Goal: Transaction & Acquisition: Purchase product/service

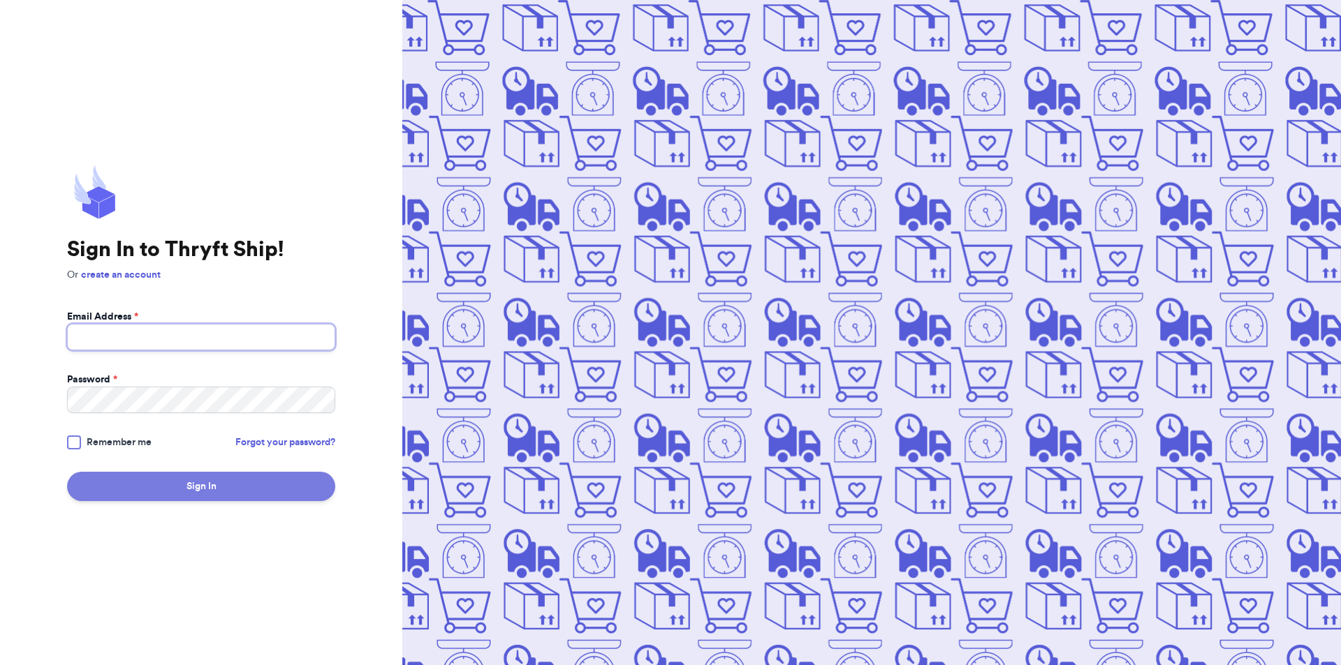
type input "[EMAIL_ADDRESS][DOMAIN_NAME]"
click at [191, 485] on button "Sign In" at bounding box center [201, 486] width 268 height 29
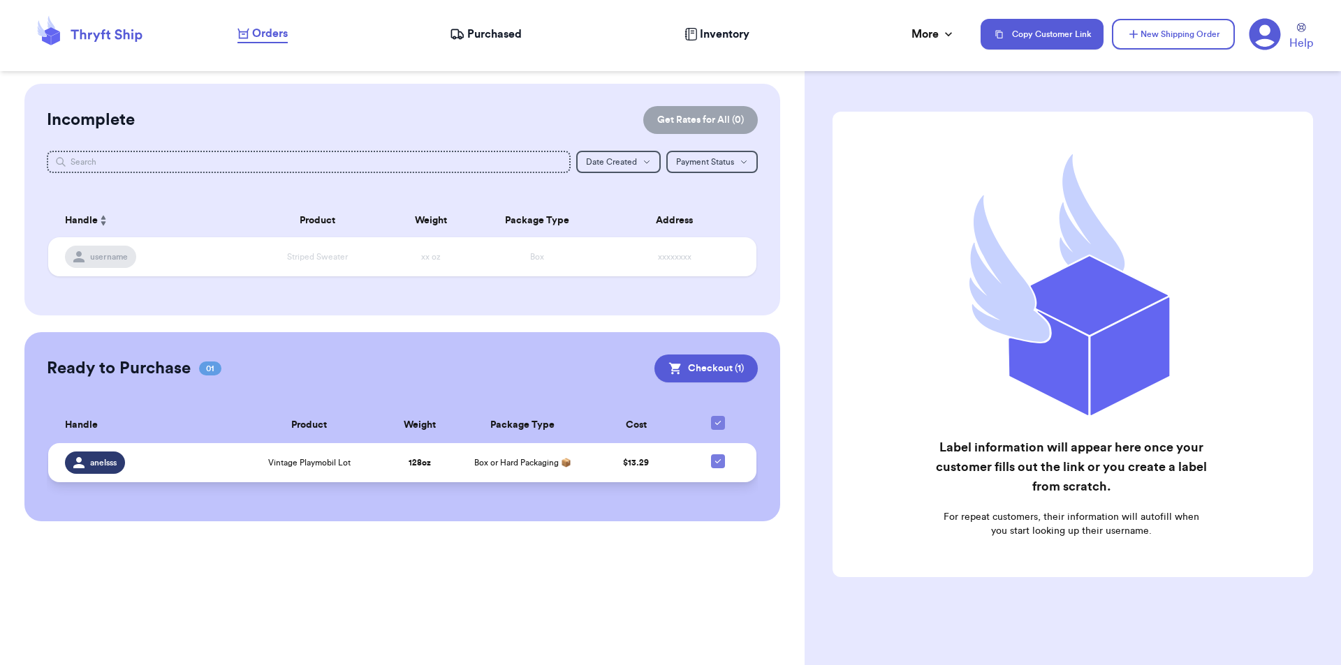
click at [479, 465] on span "Box or Hard Packaging 📦" at bounding box center [522, 463] width 97 height 8
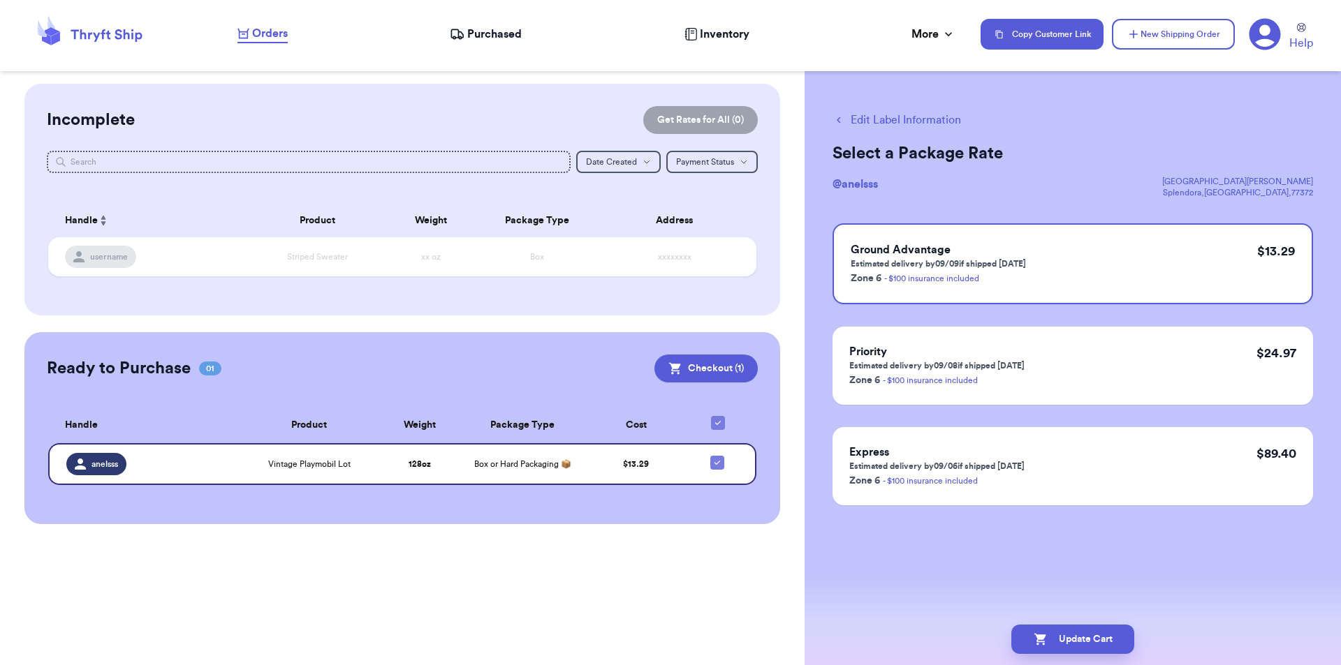
click at [886, 124] on button "Edit Label Information" at bounding box center [896, 120] width 128 height 17
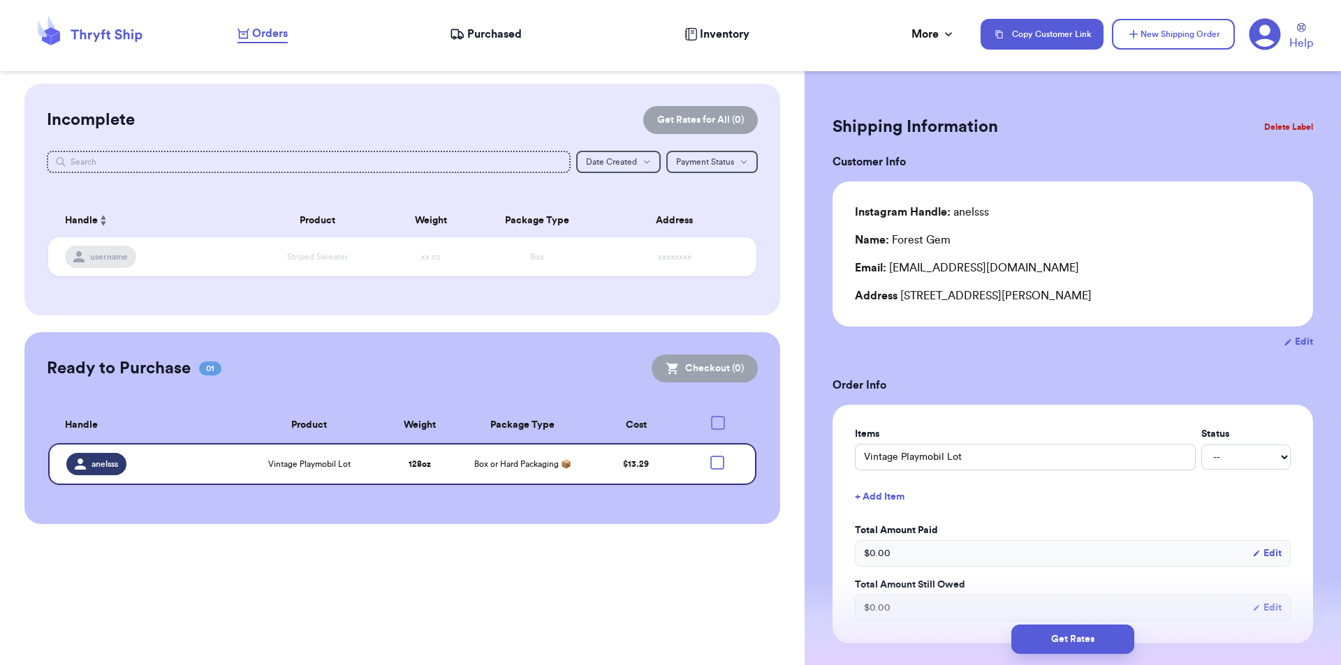
checkbox input "true"
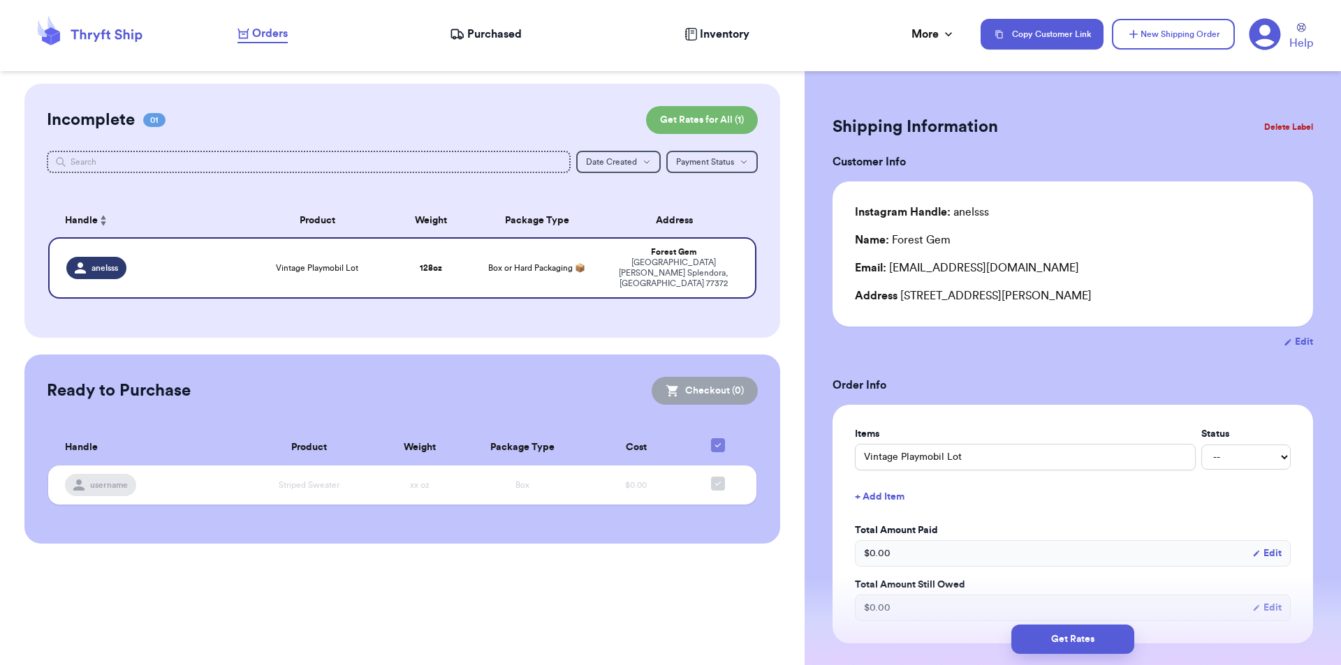
click at [1281, 127] on button "Delete Label" at bounding box center [1288, 127] width 60 height 31
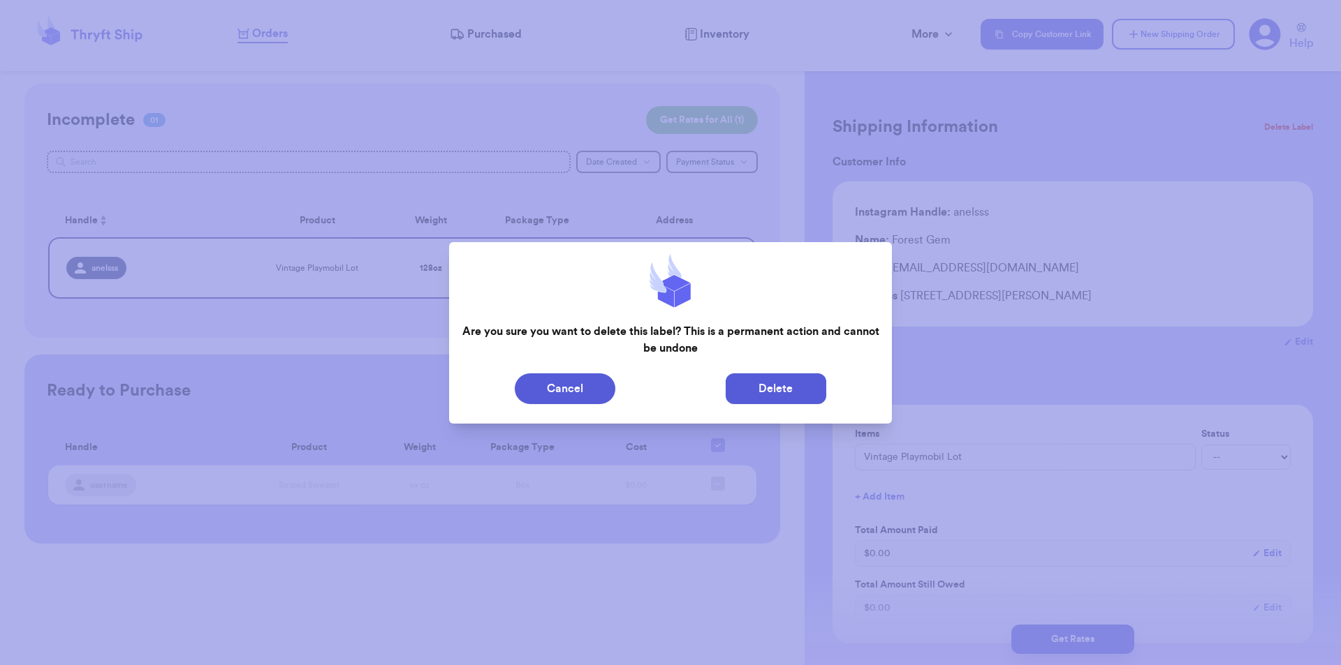
click at [763, 377] on button "Delete" at bounding box center [775, 389] width 101 height 31
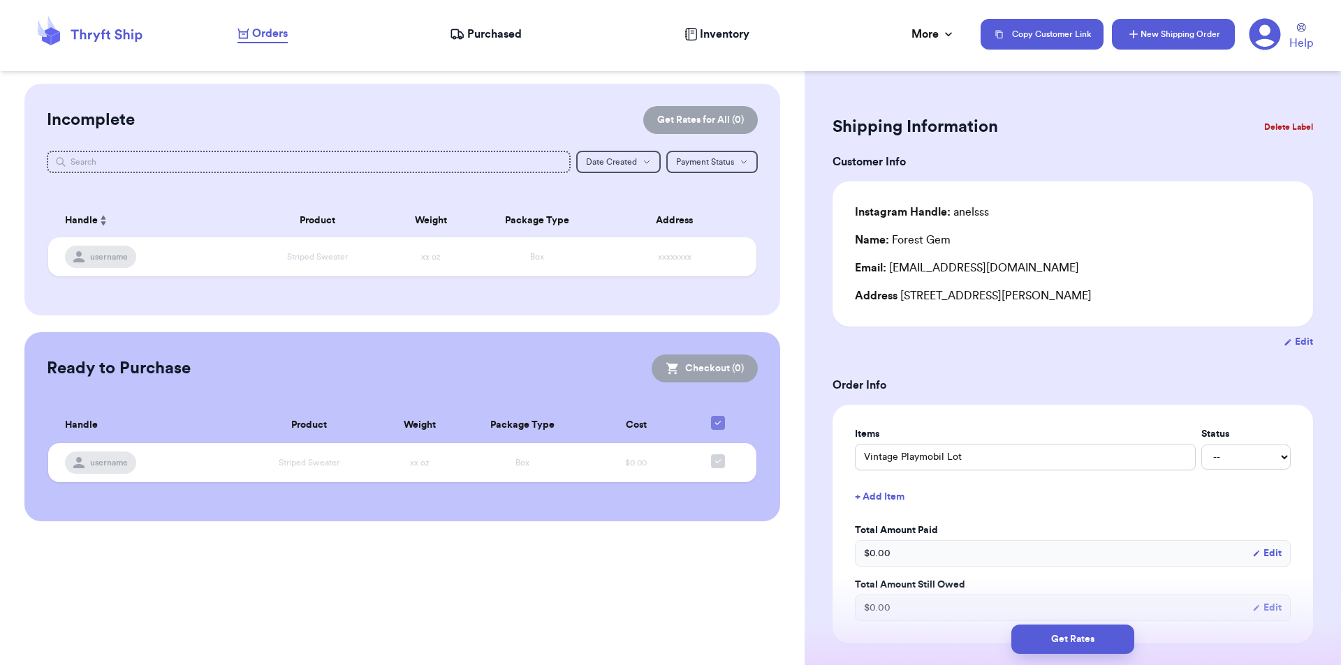
click at [1159, 24] on button "New Shipping Order" at bounding box center [1173, 34] width 123 height 31
type input "0"
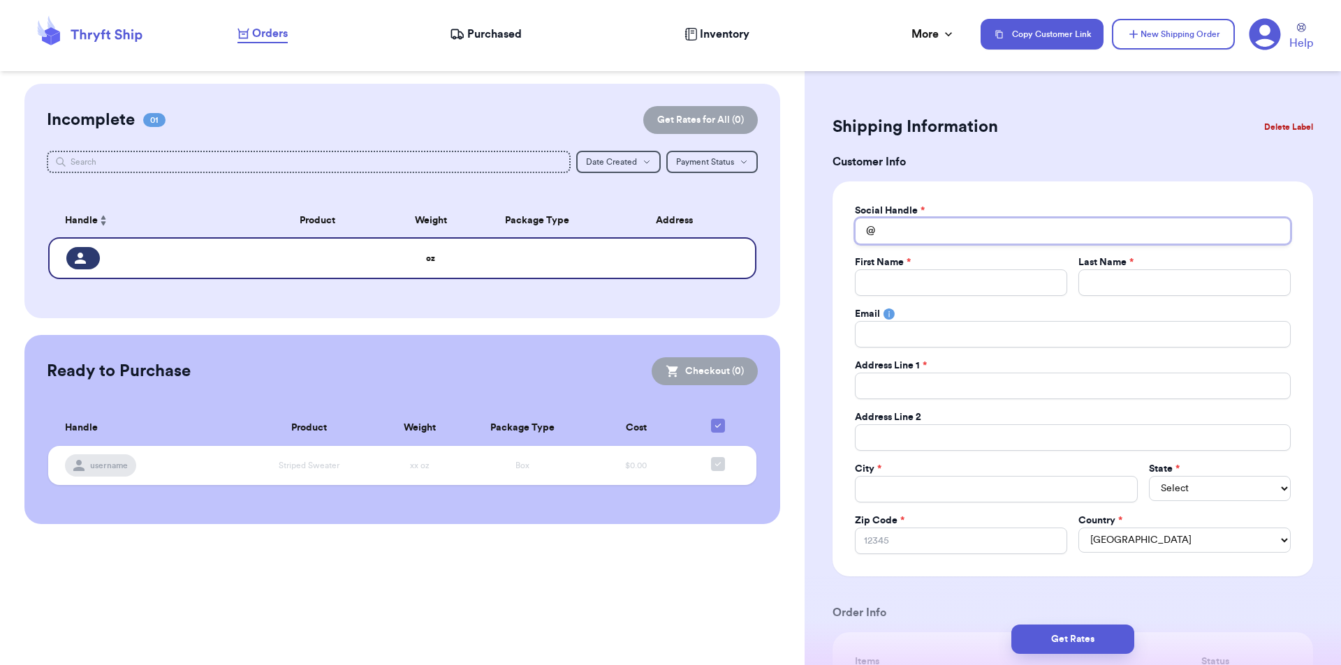
click at [918, 230] on input "Total Amount Paid" at bounding box center [1073, 231] width 436 height 27
type input "a"
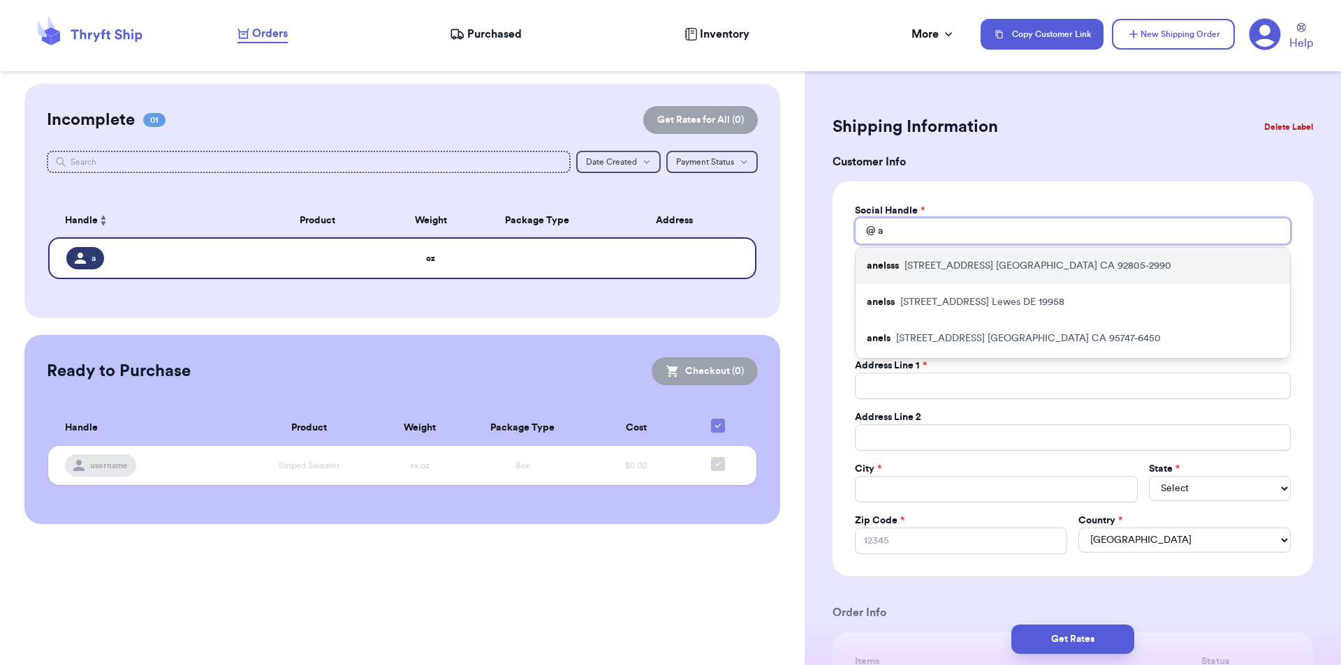
type input "a"
click at [923, 261] on p "[STREET_ADDRESS]" at bounding box center [1037, 266] width 267 height 14
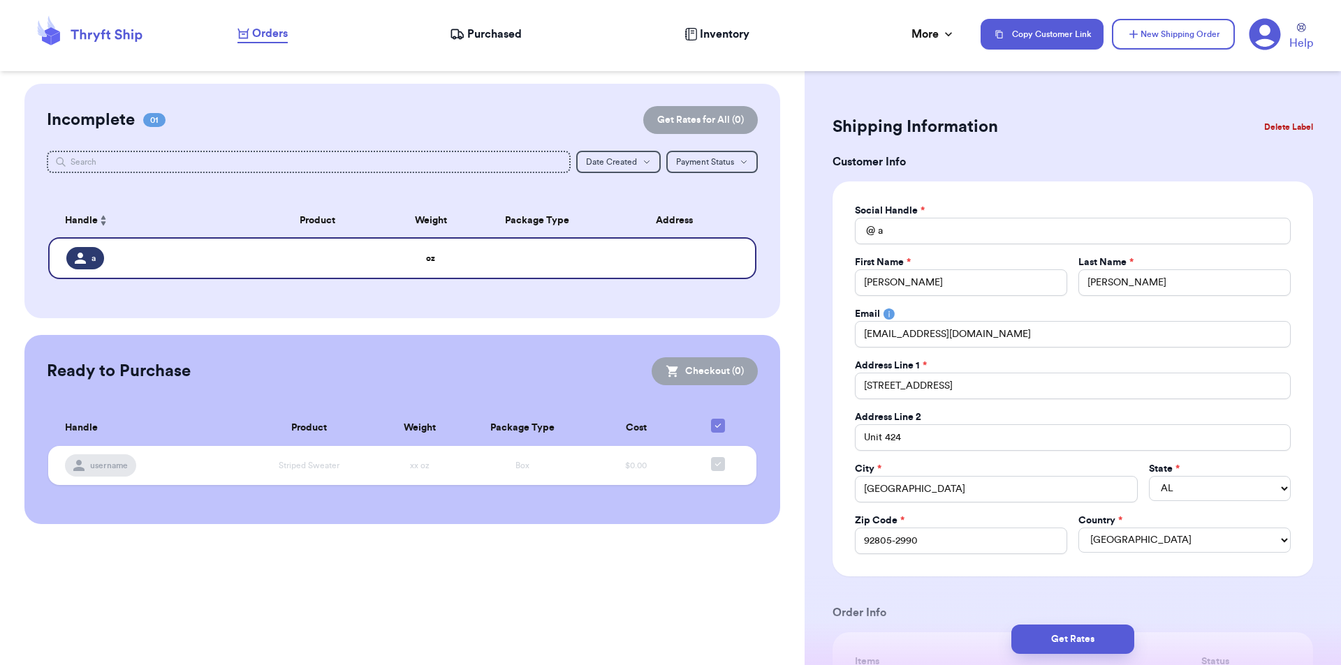
type input "anelsss"
type input "[PERSON_NAME]"
type input "[EMAIL_ADDRESS][DOMAIN_NAME]"
type input "[STREET_ADDRESS]"
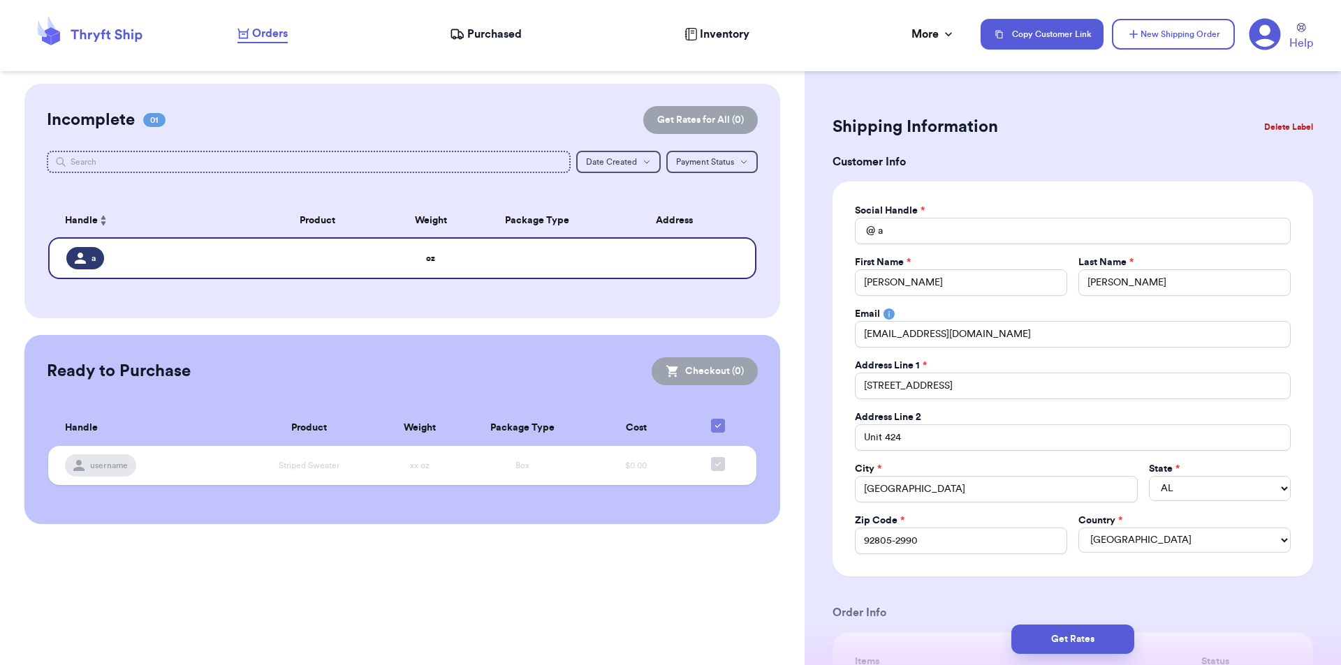
type input "Unit 424"
type input "[GEOGRAPHIC_DATA]"
select select "CA"
type input "92805-2990"
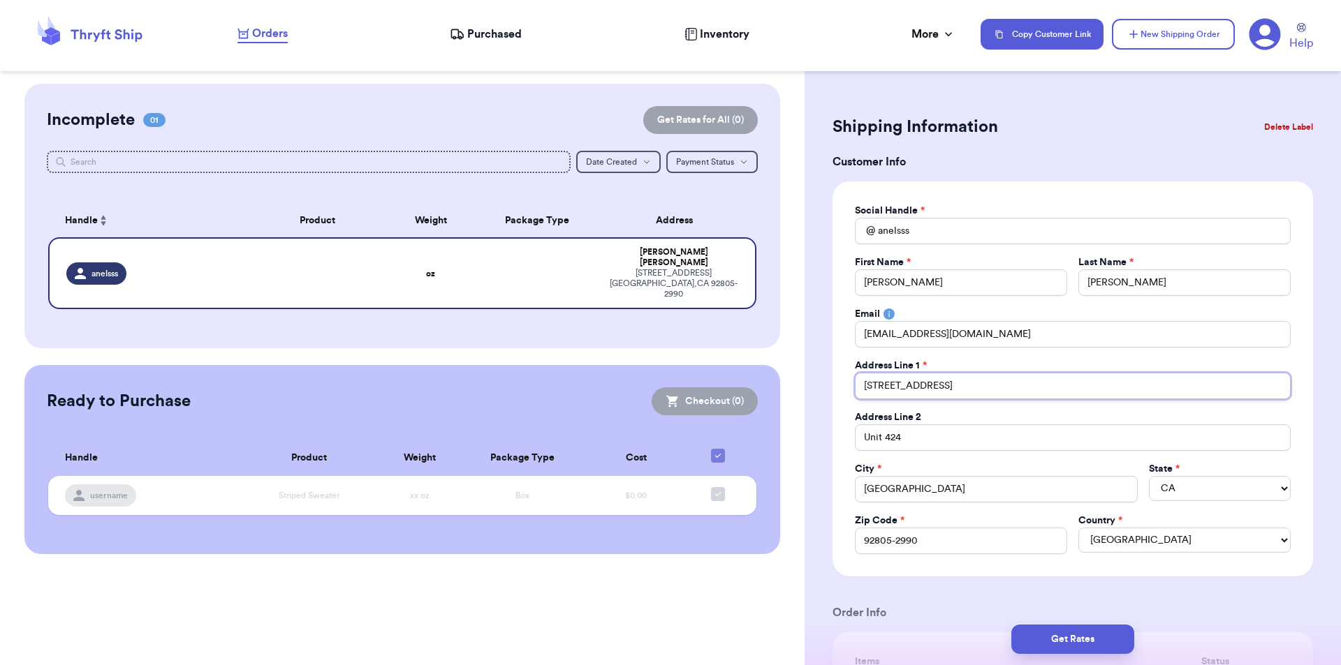
drag, startPoint x: 958, startPoint y: 390, endPoint x: 857, endPoint y: 384, distance: 101.4
click at [857, 384] on input "[STREET_ADDRESS]" at bounding box center [1073, 386] width 436 height 27
type input "4"
type input "41"
type input "419"
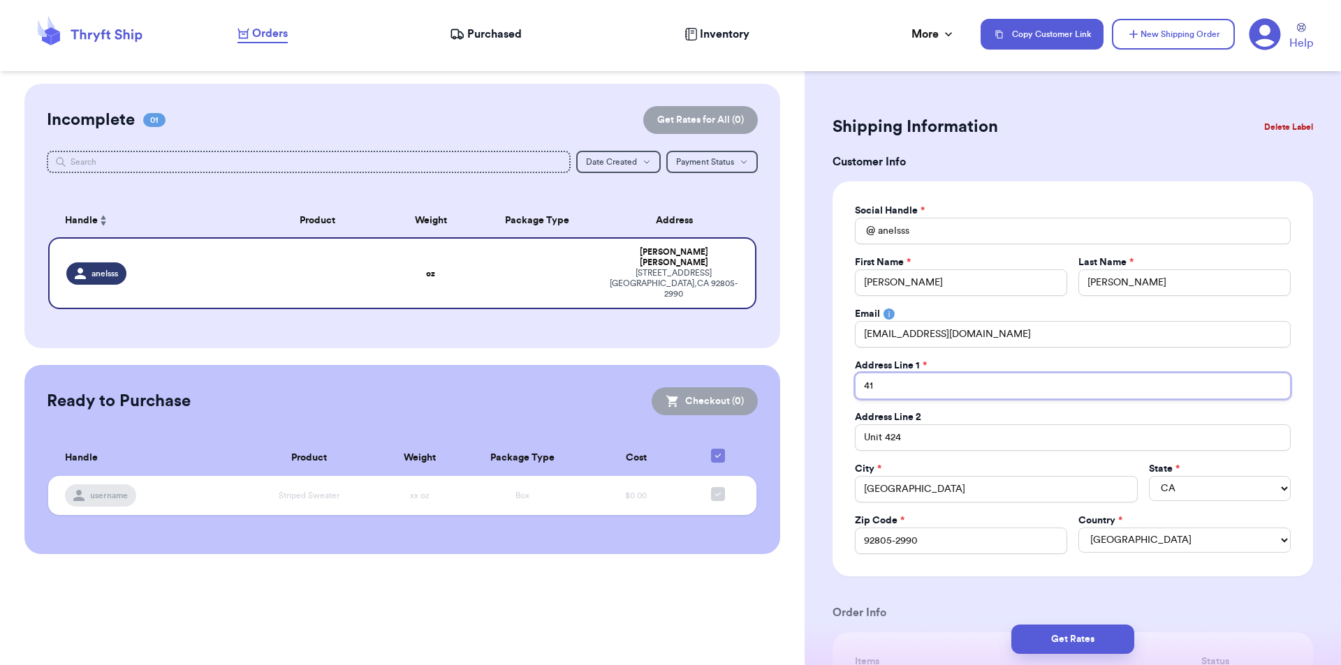
type input "411"
type input "41"
type input "419"
type input "4191"
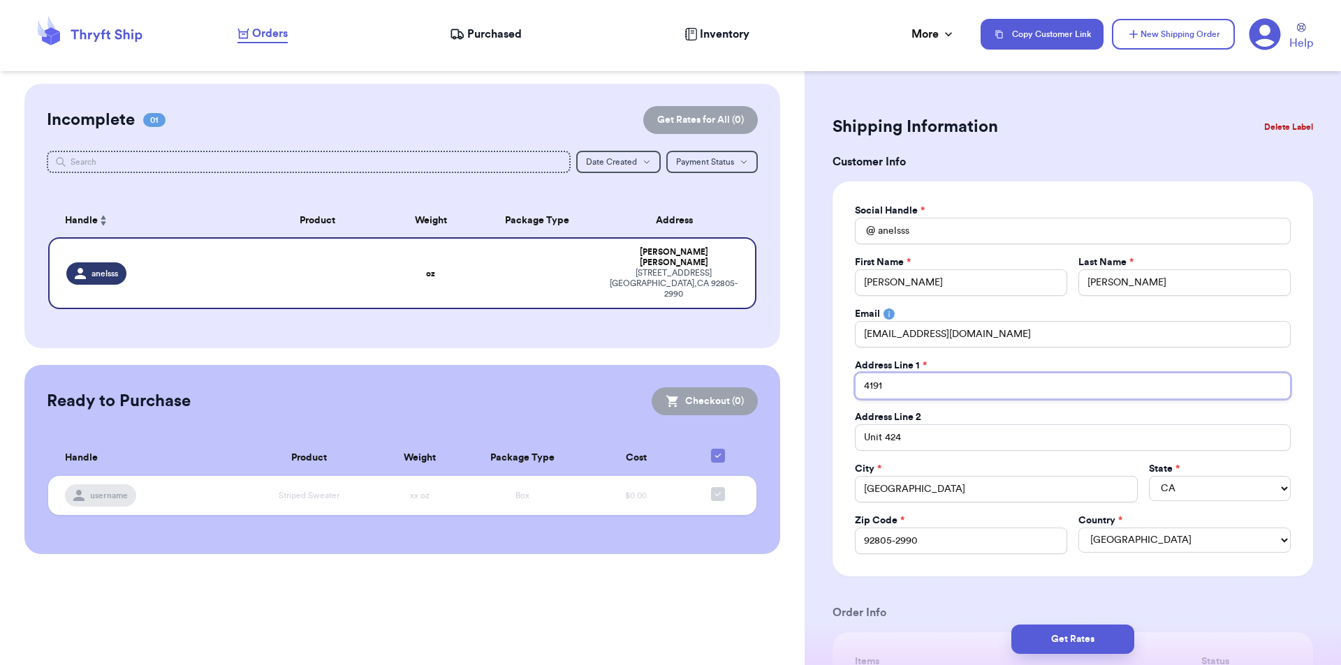
type input "4191 N"
type input "4191 N 2"
type input "4191 N 25"
type input "4191 N 250"
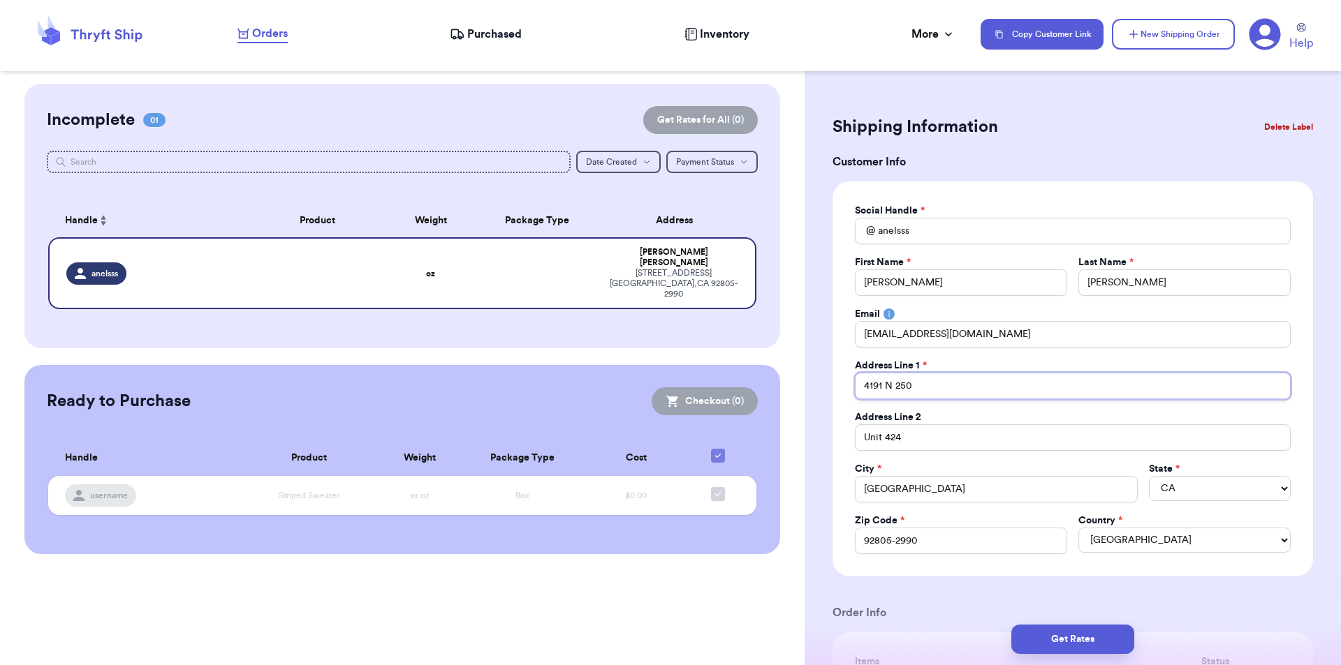
type input "4191 N 250"
type input "4191 N 250 W"
drag, startPoint x: 931, startPoint y: 441, endPoint x: 830, endPoint y: 442, distance: 101.2
drag, startPoint x: 910, startPoint y: 495, endPoint x: 836, endPoint y: 495, distance: 73.3
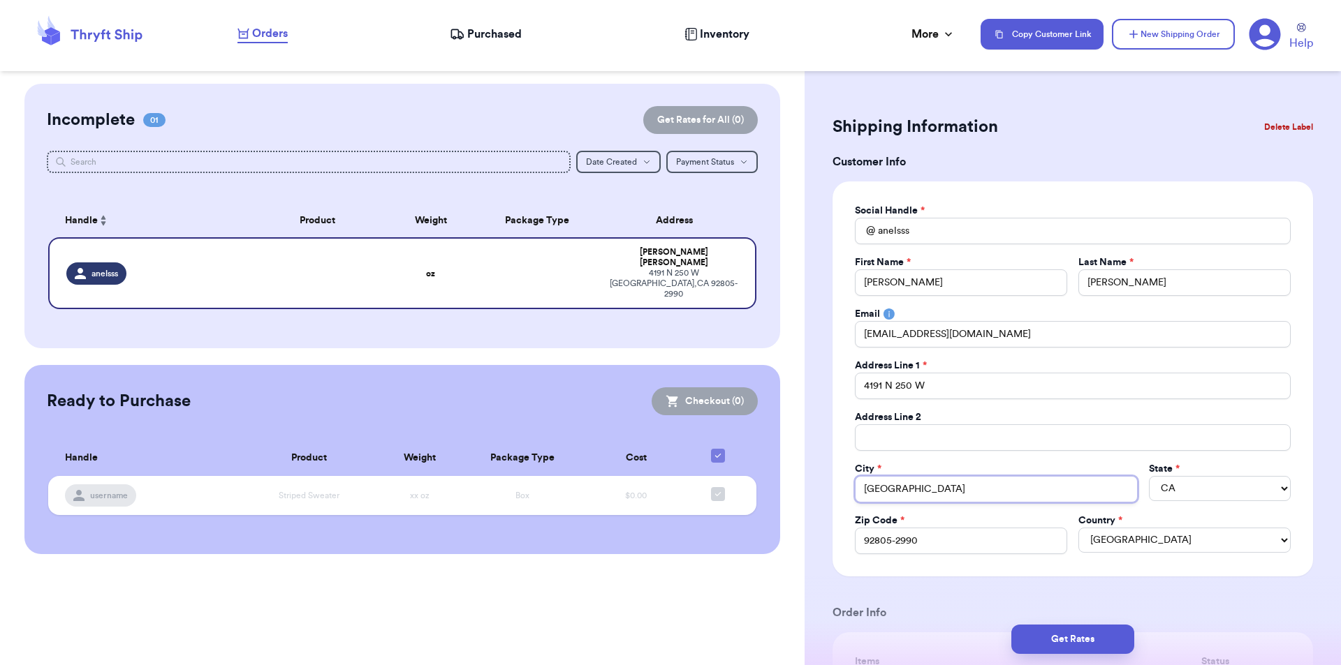
click at [836, 495] on div "Social Handle * @ anelsss First Name * Heather Last Name * [PERSON_NAME] Email …" at bounding box center [1072, 379] width 480 height 395
type input "P"
type input "Pl"
type input "Ple"
type input "Plea"
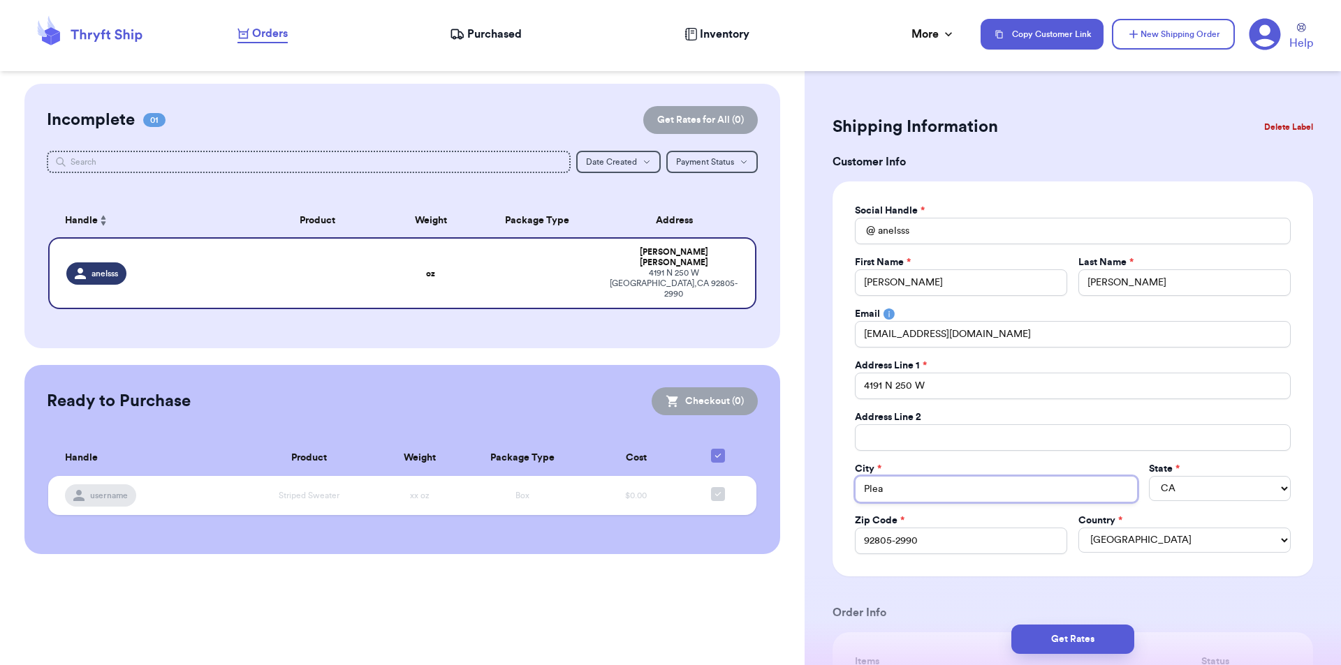
type input "Pleas"
type input "Please"
type input "Pleas"
type input "Pleasa"
type input "Pleasan"
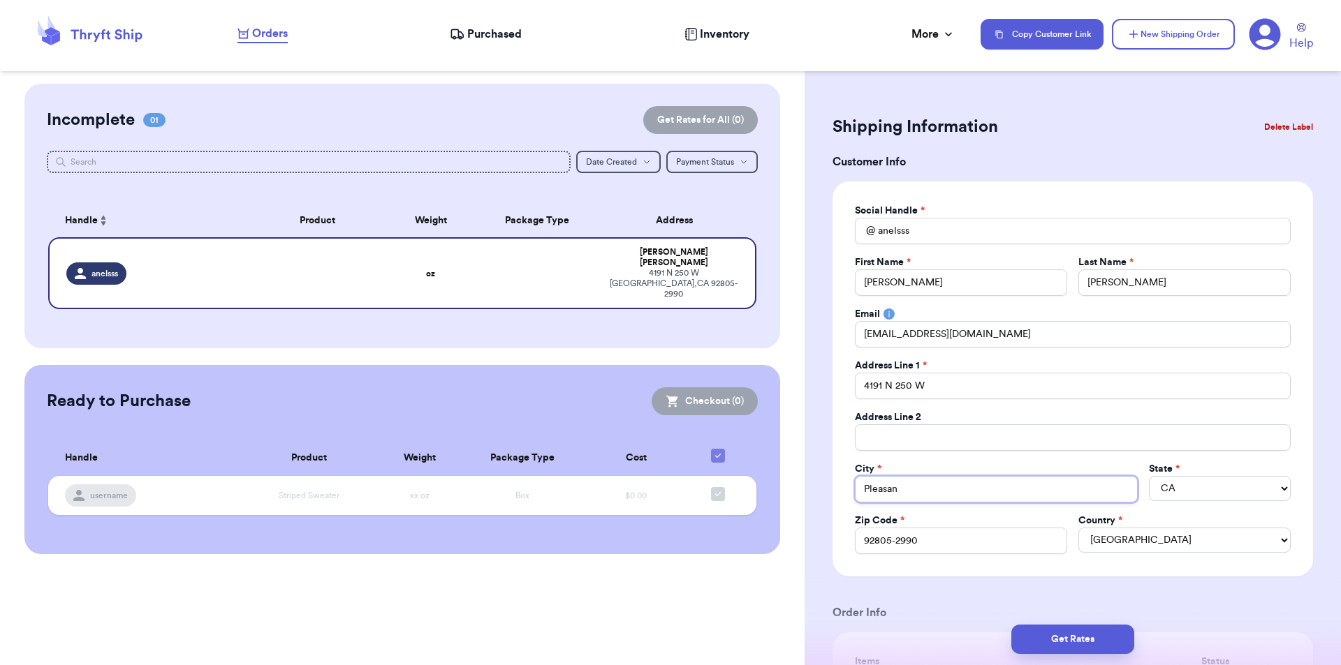
type input "Pleasant"
type input "Pleasant V"
type input "Pleasant Vi"
type input "Pleasant Vie"
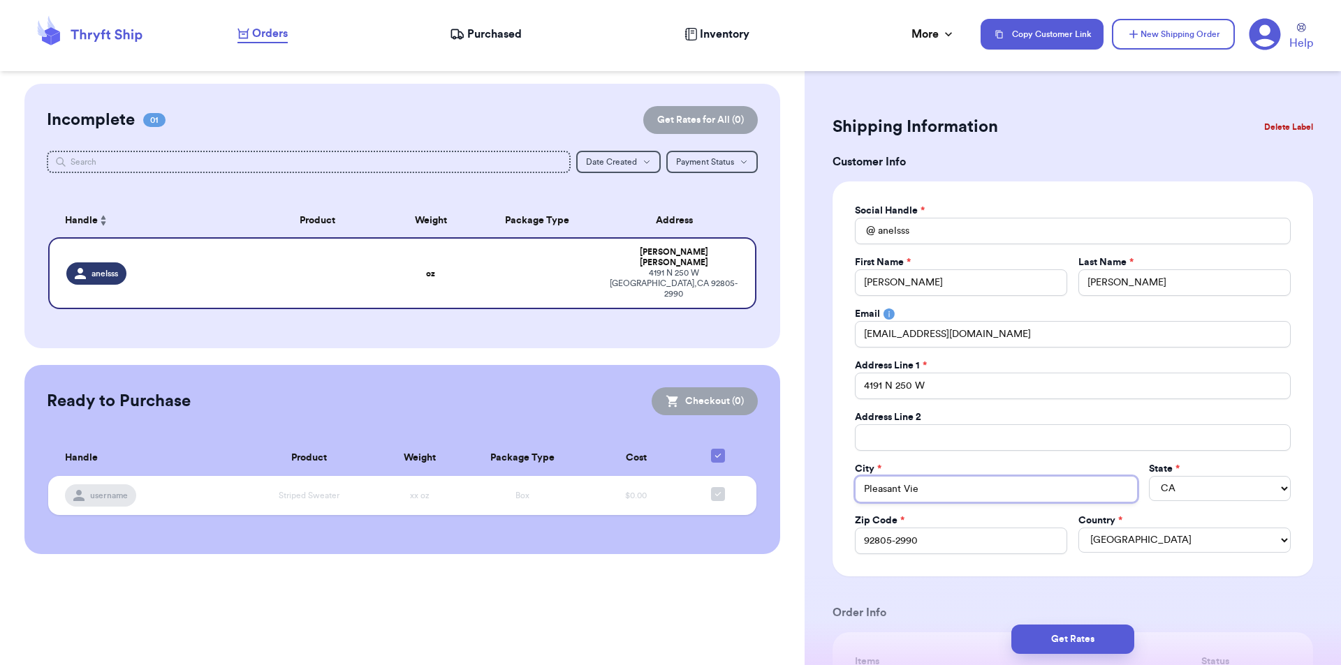
type input "Pleasant View"
click at [1184, 485] on select "AL AK AZ AR CA CO CT DE DC [GEOGRAPHIC_DATA] [GEOGRAPHIC_DATA] HI ID IL IN IA […" at bounding box center [1220, 488] width 142 height 25
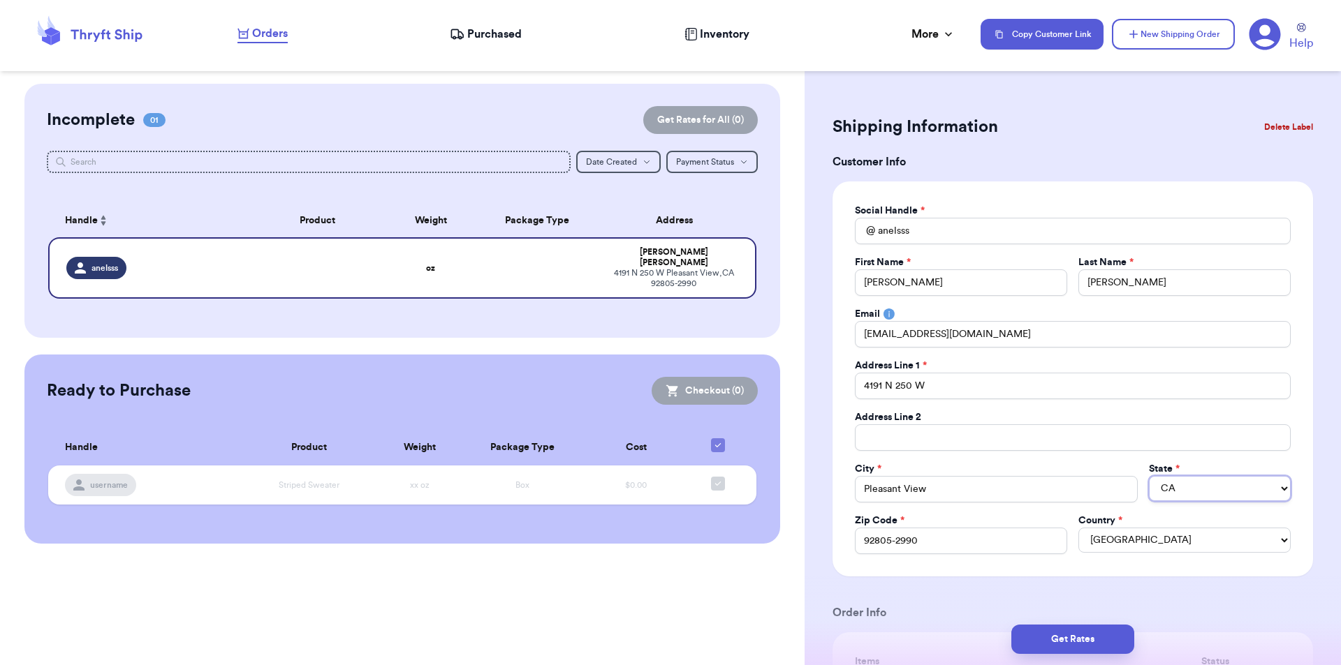
select select "UT"
click at [1149, 476] on select "AL AK AZ AR CA CO CT DE DC [GEOGRAPHIC_DATA] [GEOGRAPHIC_DATA] HI ID IL IN IA […" at bounding box center [1220, 488] width 142 height 25
drag, startPoint x: 918, startPoint y: 549, endPoint x: 827, endPoint y: 540, distance: 91.9
type input "8"
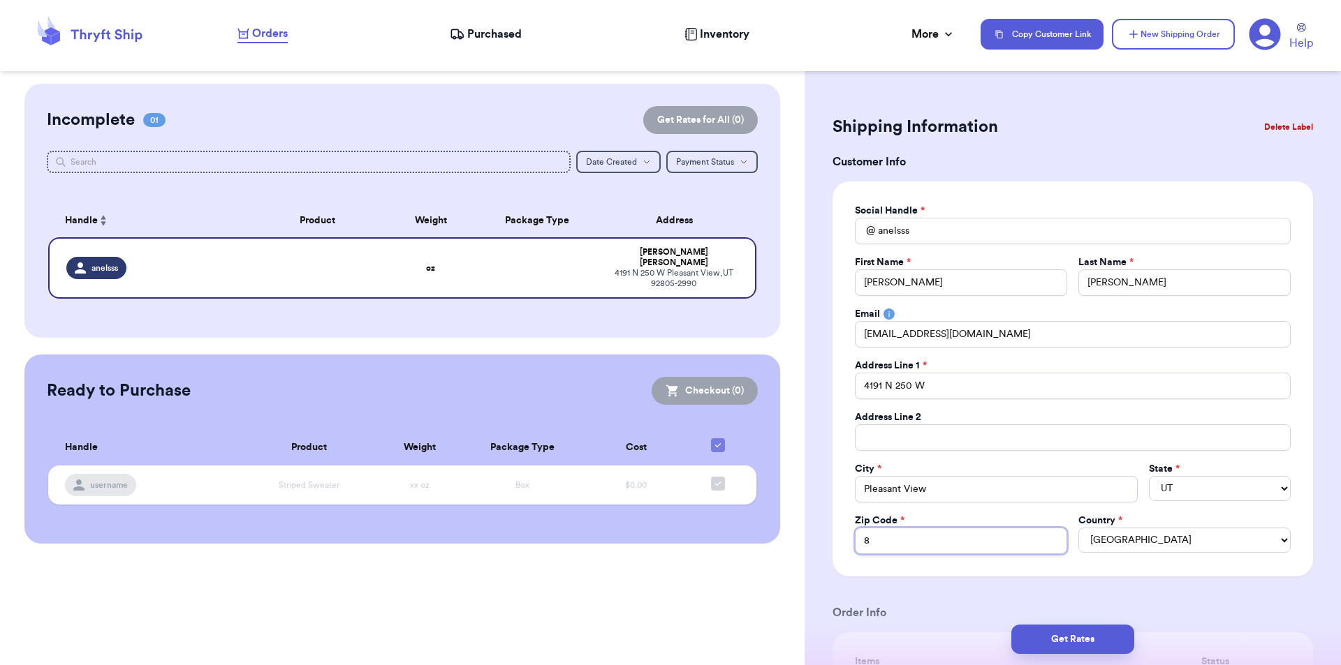
type input "84"
type input "844"
type input "8441"
type input "84414"
type input "84414-"
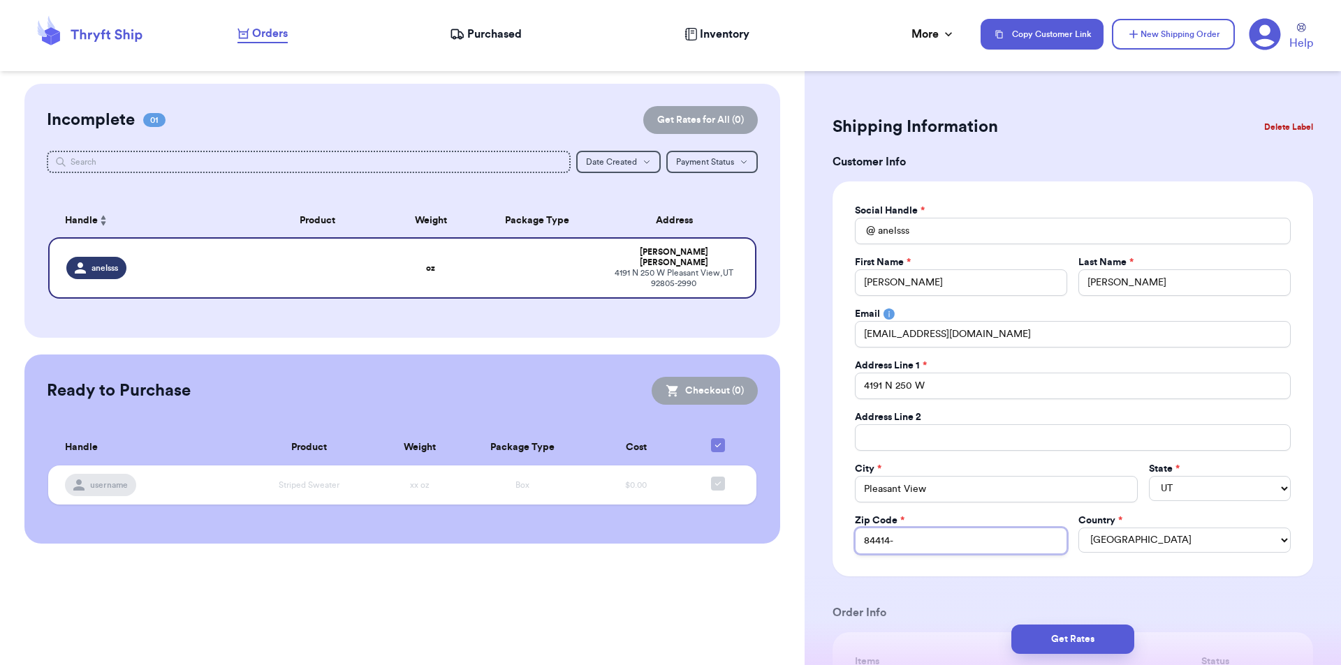
type input "84414-1"
type input "84414-11"
type input "84414-113"
type input "84414-1130"
drag, startPoint x: 904, startPoint y: 280, endPoint x: 818, endPoint y: 280, distance: 85.2
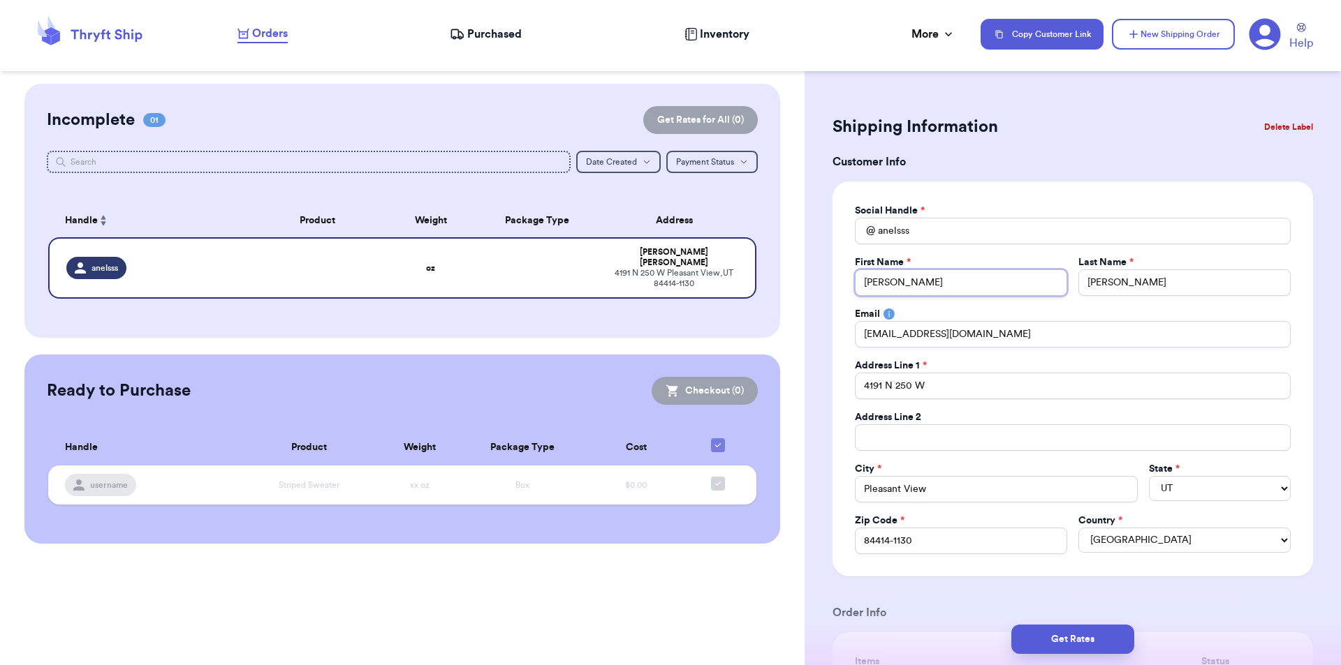
type input "K"
type input "Ki"
type input "[PERSON_NAME]"
type input "H"
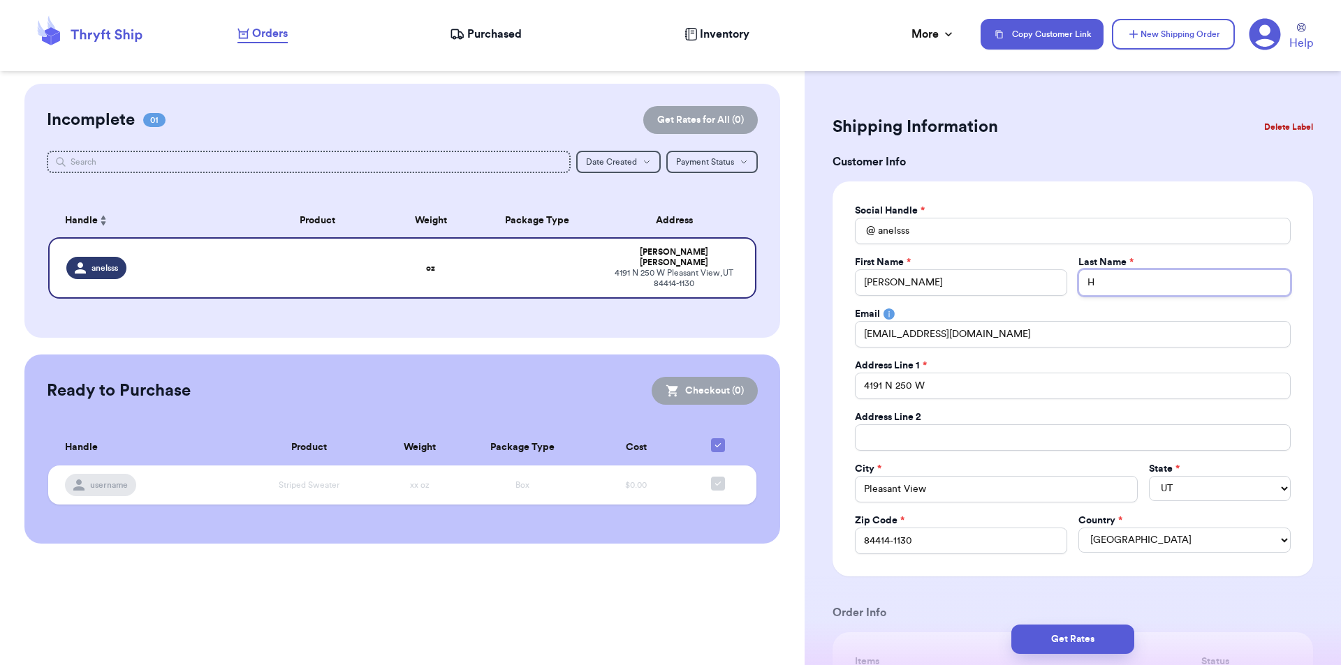
type input "Ha"
type input "Har"
type input "[PERSON_NAME]"
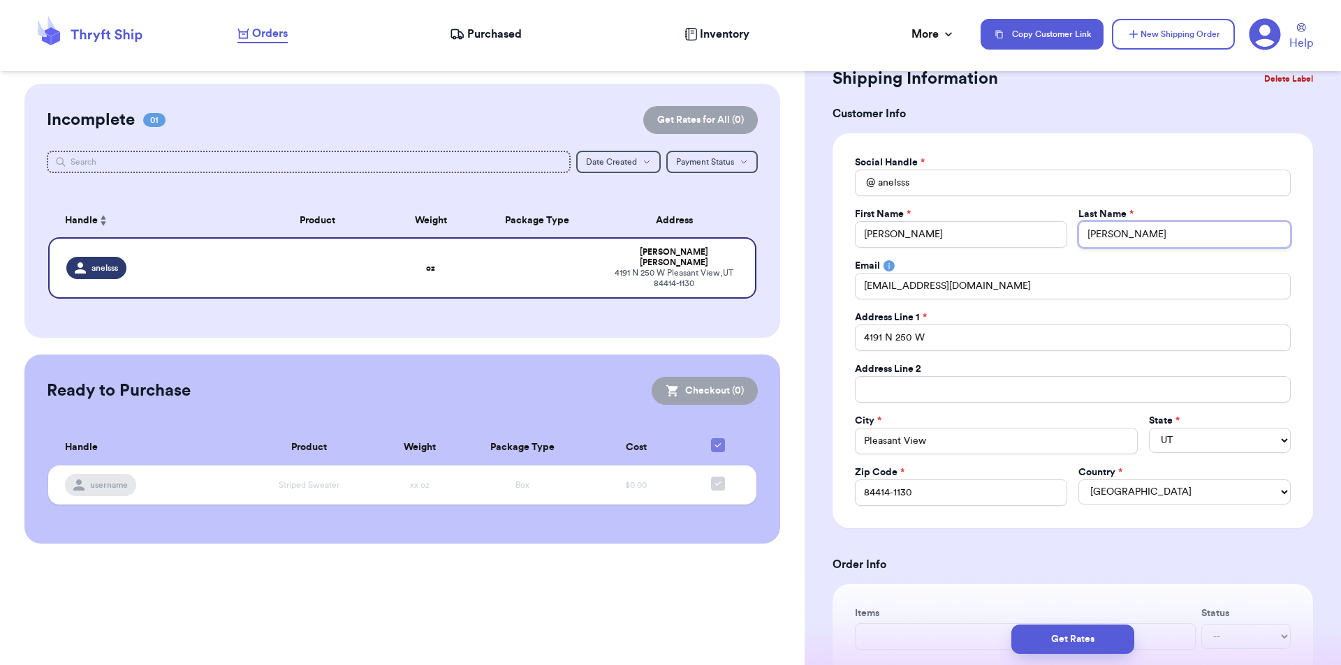
scroll to position [70, 0]
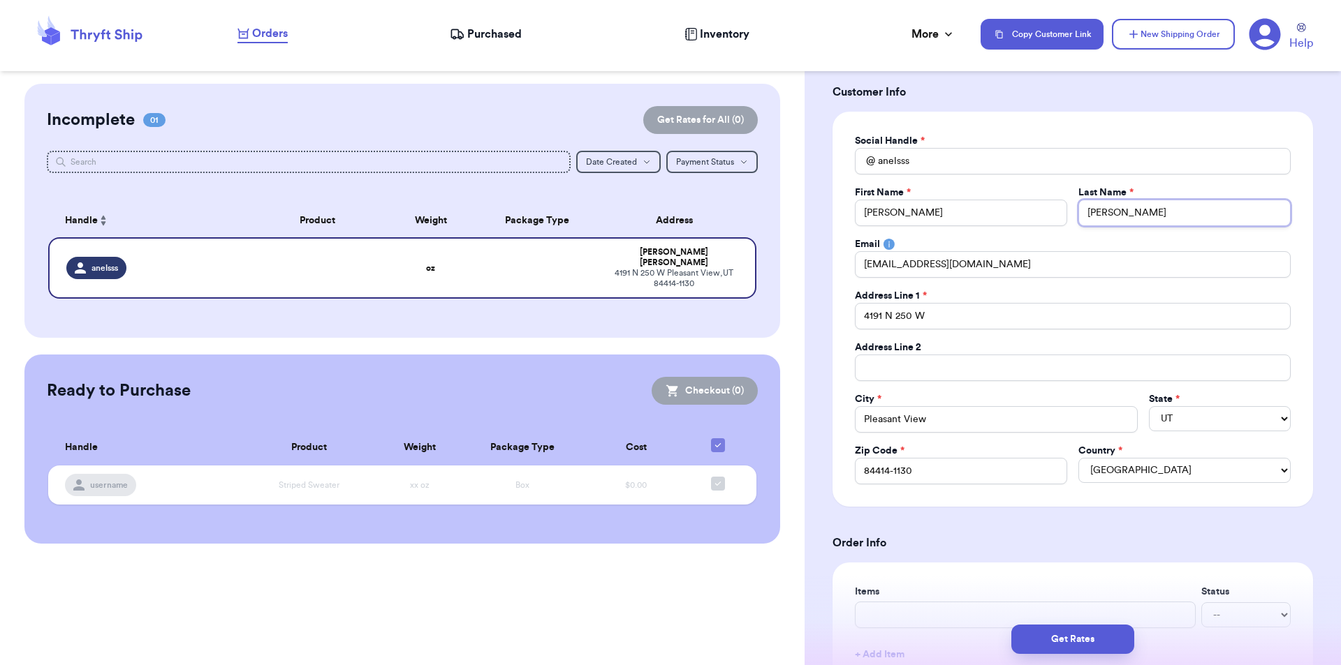
type input "[PERSON_NAME]"
click at [1030, 471] on input "84414-1130" at bounding box center [961, 471] width 212 height 27
click at [1005, 420] on input "Pleasant View" at bounding box center [996, 419] width 283 height 27
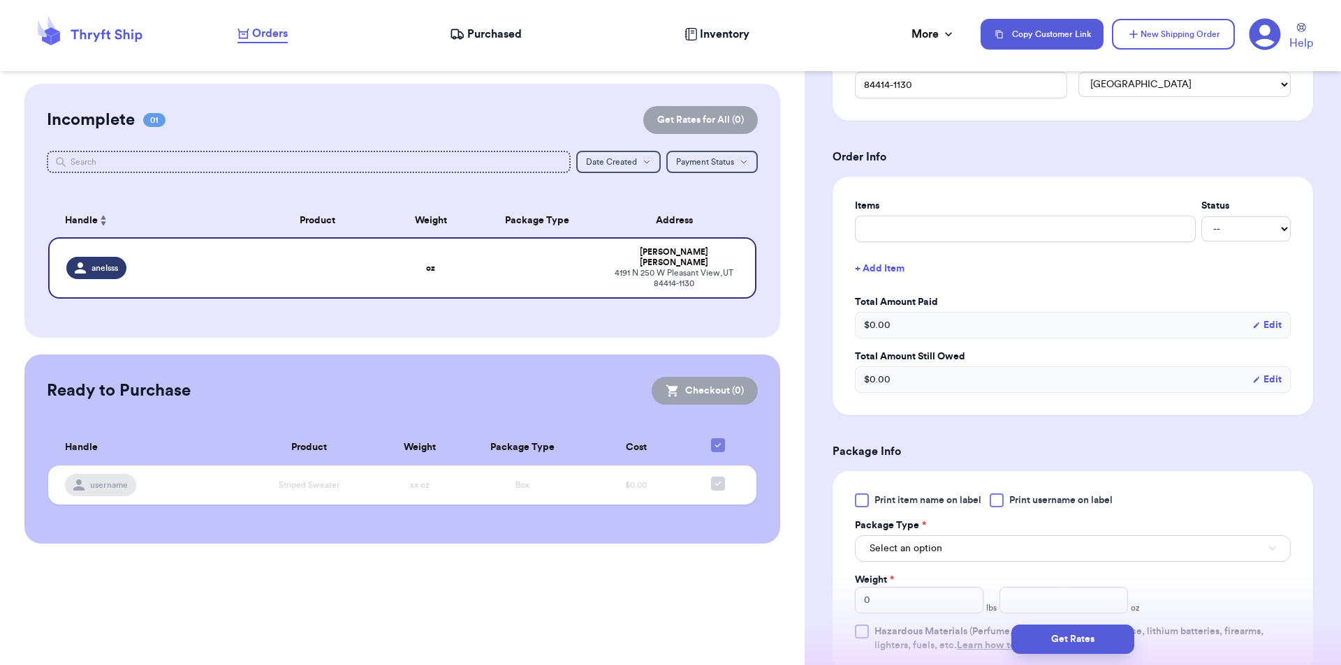
scroll to position [489, 0]
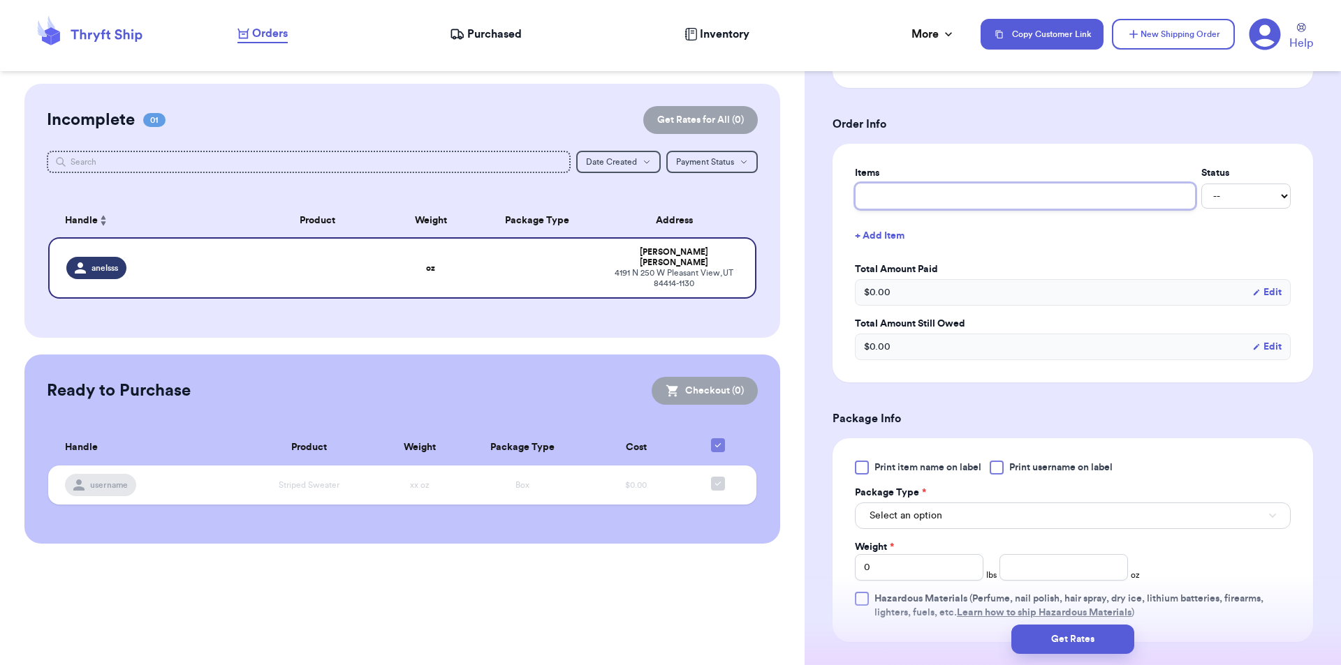
click at [920, 200] on input "text" at bounding box center [1025, 196] width 341 height 27
type input "V"
type input "Vi"
type input "Vin"
type input "Vint"
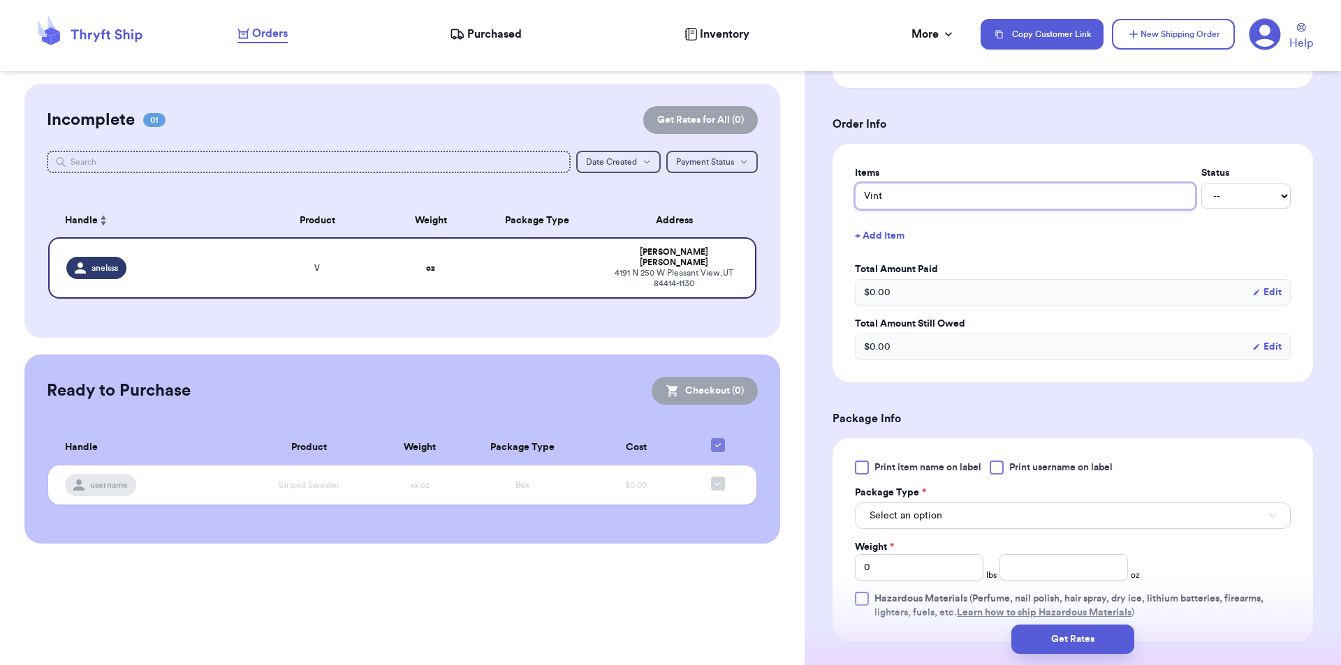
type input "Vinta"
type input "Vintag"
type input "Vintage"
type input "Vintage M"
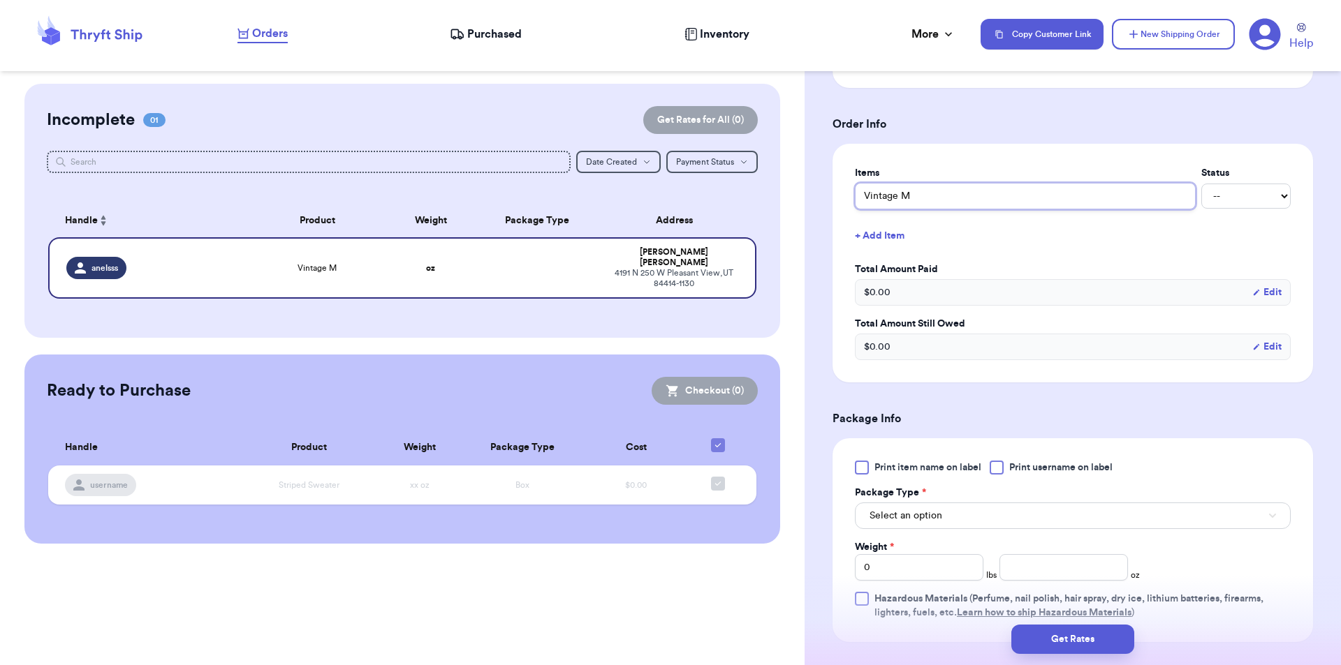
type input "Vintage Mc"
type input "Vintage McD"
type input "Vintage McDo"
type input "Vintage McDon"
type input "Vintage McDona"
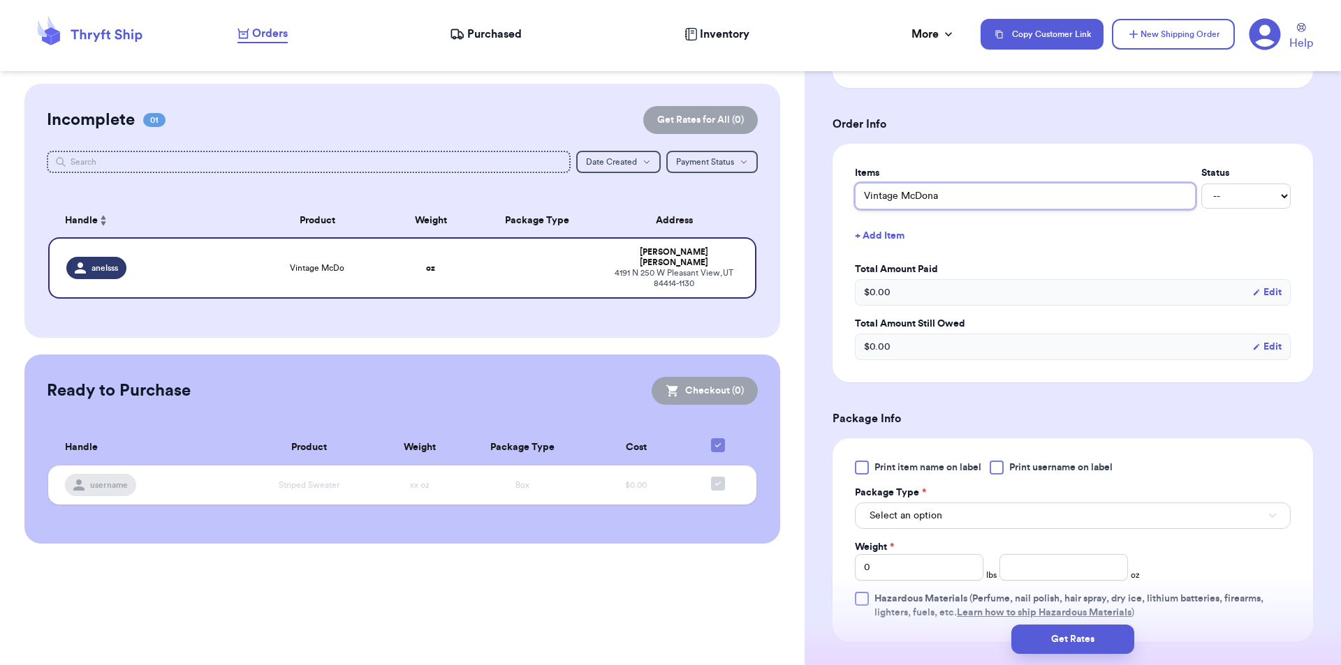
type input "Vintage [PERSON_NAME]"
type input "Vintage McDonalds"
type input "Vintage [PERSON_NAME]"
type input "Vintage [PERSON_NAME]'"
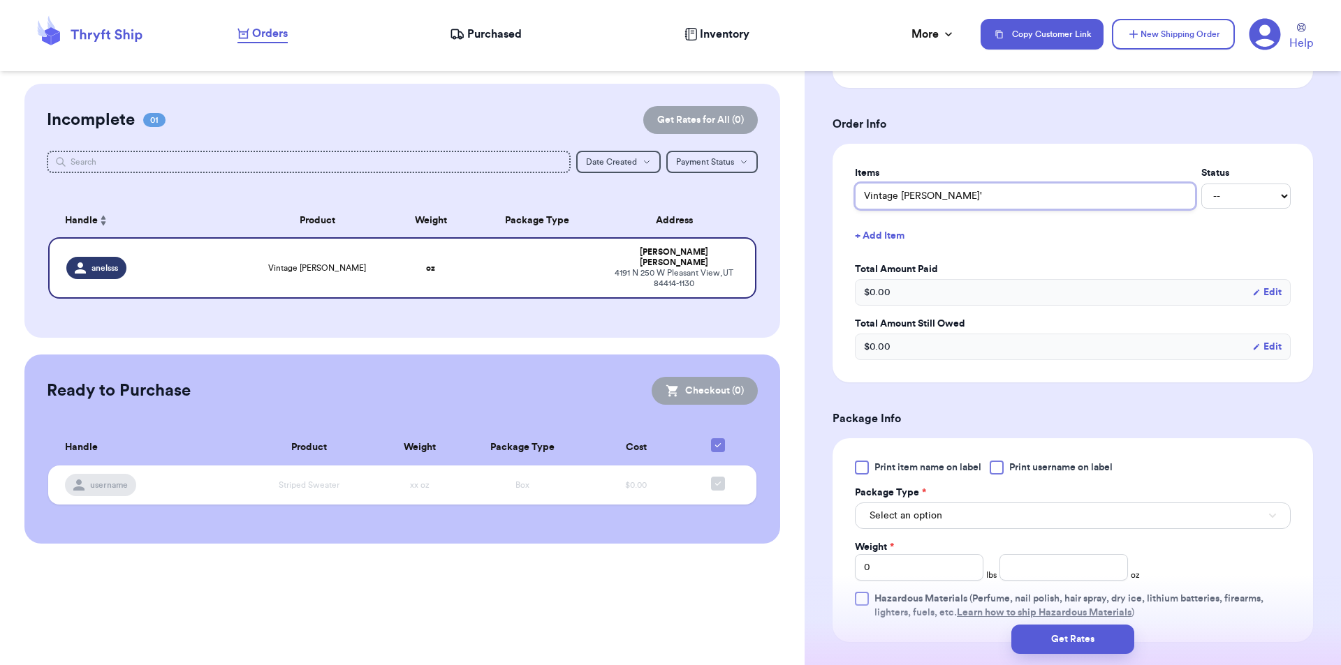
type input "Vintage [PERSON_NAME]"
type input "Vintage [PERSON_NAME] P"
type input "Vintage [PERSON_NAME]"
type input "Vintage [PERSON_NAME] Pla"
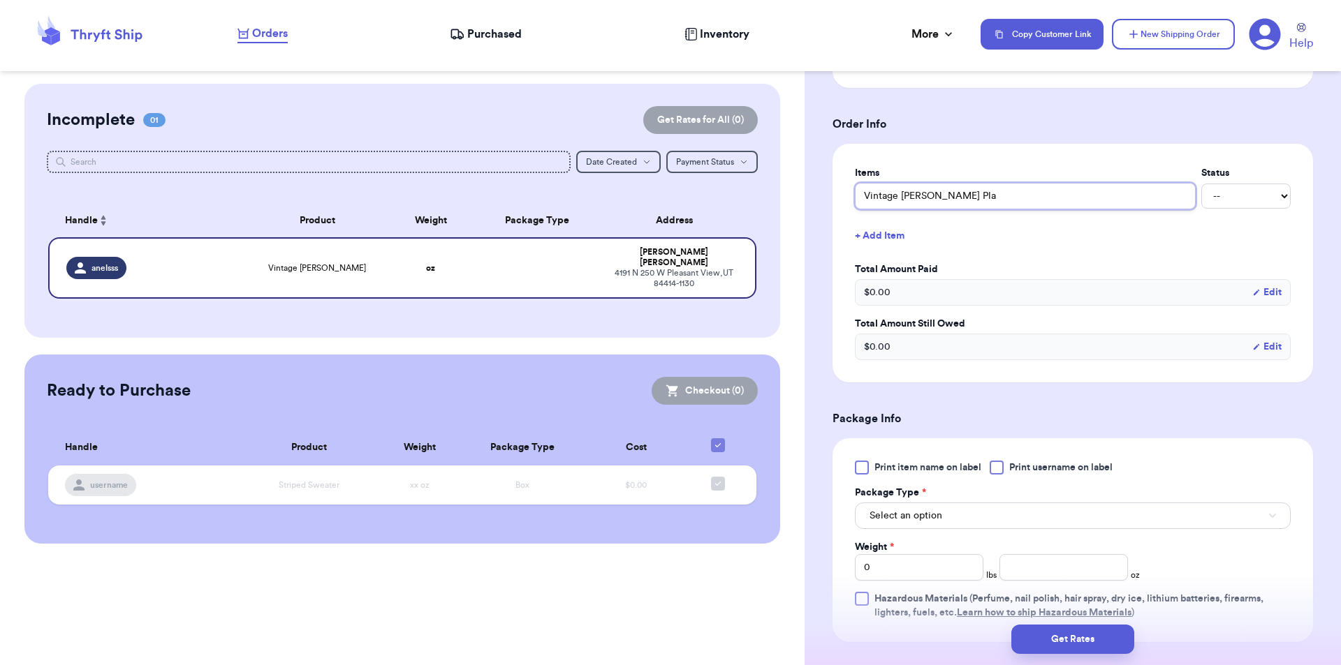
type input "Vintage [PERSON_NAME] Play"
type input "Vintage [PERSON_NAME] Plays"
type input "Vintage [PERSON_NAME] Playse"
type input "Vintage [PERSON_NAME] Playset"
type input "Vintage [PERSON_NAME] Playset/"
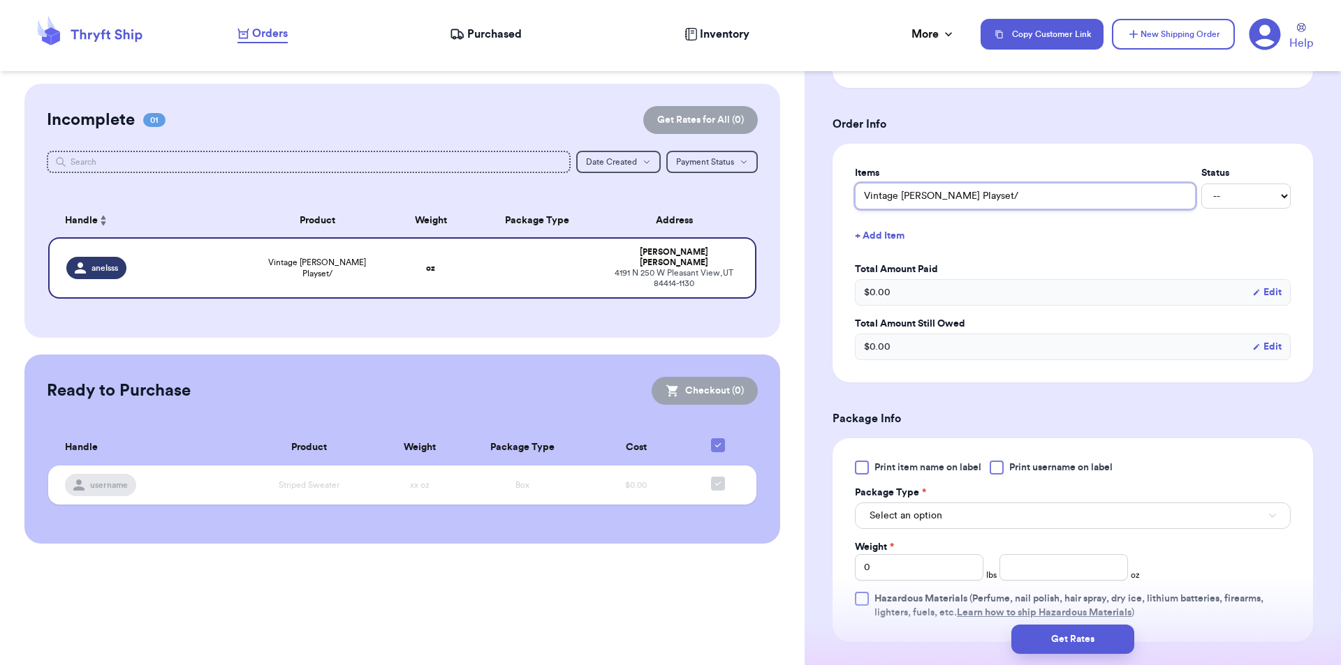
type input "Vintage [PERSON_NAME] Playset/"
type input "Vintage [PERSON_NAME] Playset/ w"
type input "Vintage [PERSON_NAME] Playset/"
type input "Vintage [PERSON_NAME] Playset/ W"
type input "Vintage [PERSON_NAME] Playset/ Wal"
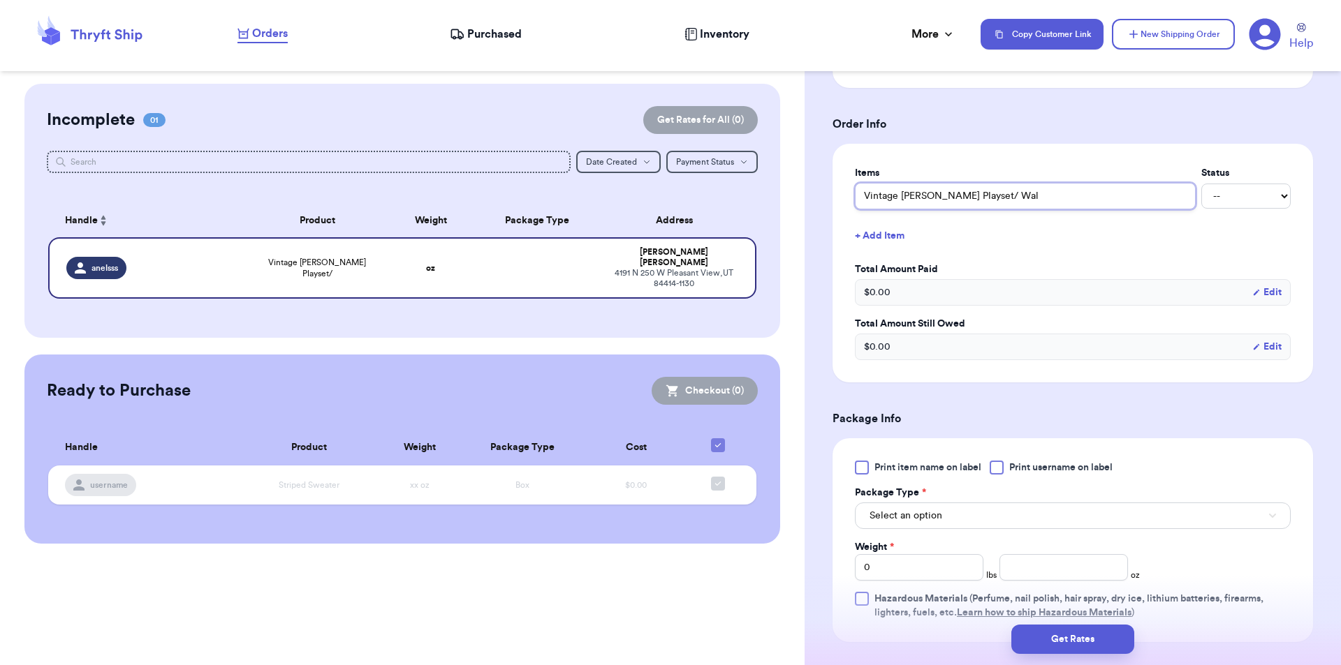
type input "Vintage [PERSON_NAME] Playset/ Walk"
type input "Vintage [PERSON_NAME] Playset/ Walki"
type input "Vintage [PERSON_NAME] Playset/ Walkie"
type input "Vintage [PERSON_NAME] Playset/ Walkie/"
click at [951, 515] on button "Select an option" at bounding box center [1073, 516] width 436 height 27
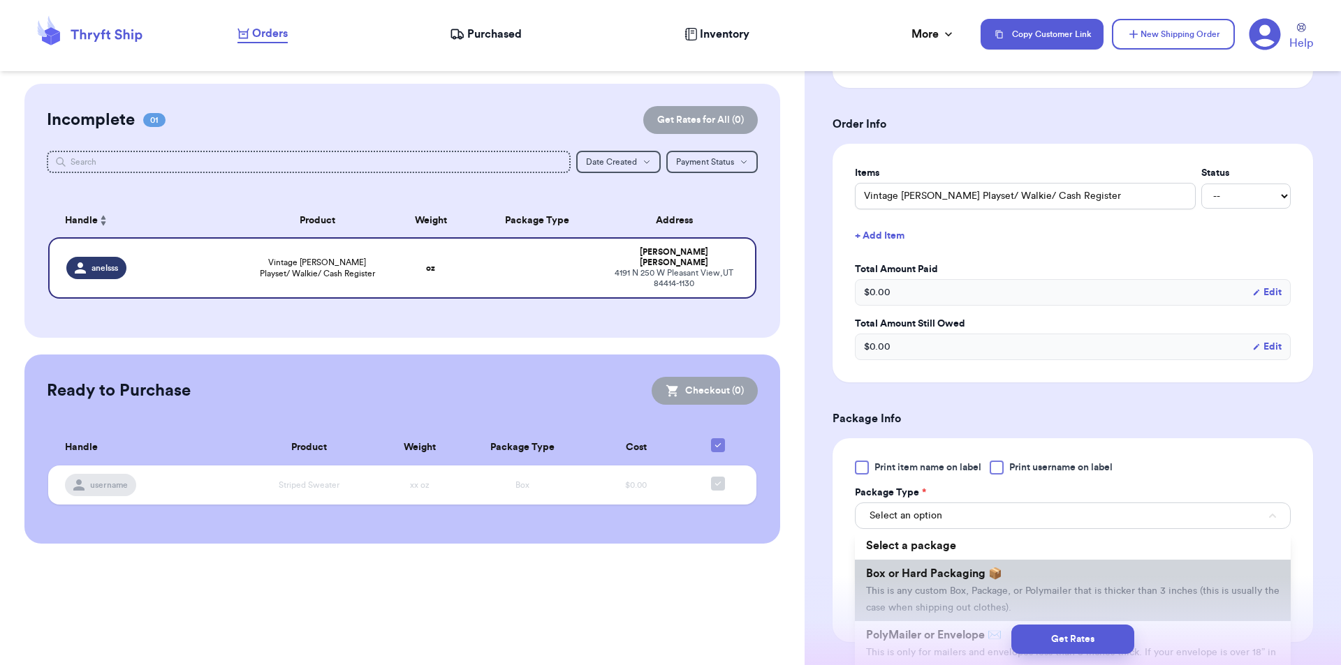
click at [972, 576] on span "Box or Hard Packaging 📦" at bounding box center [934, 573] width 136 height 11
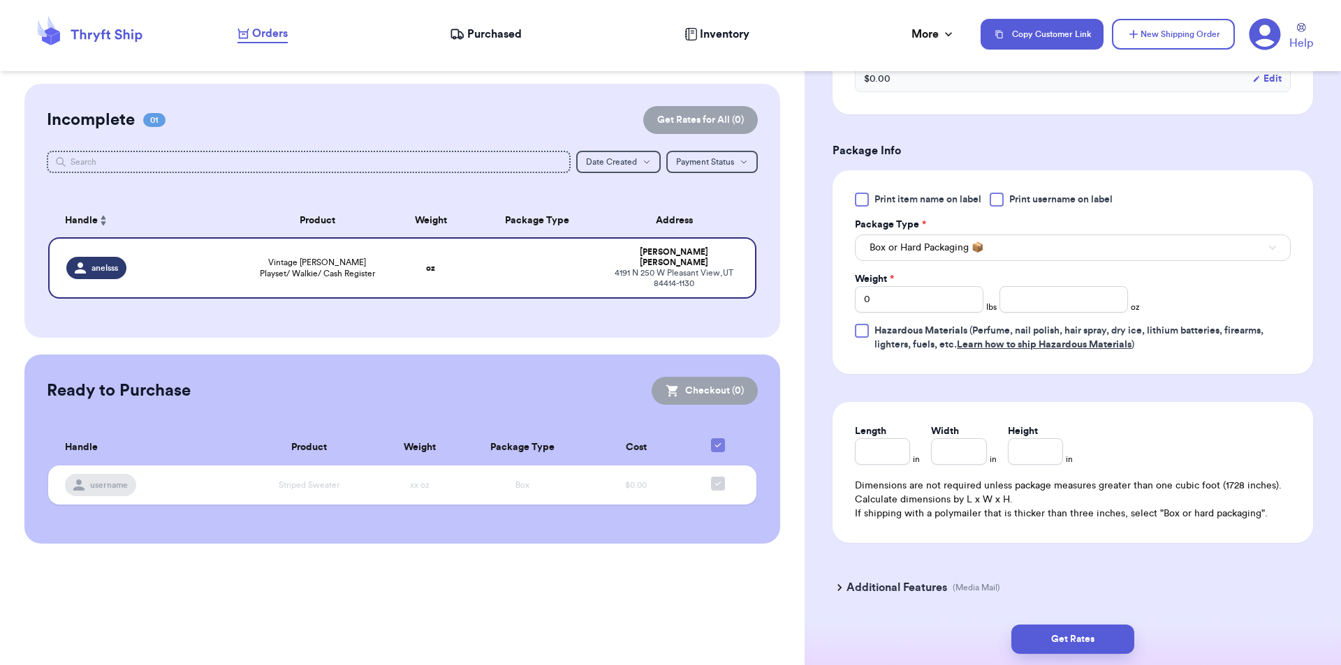
scroll to position [805, 0]
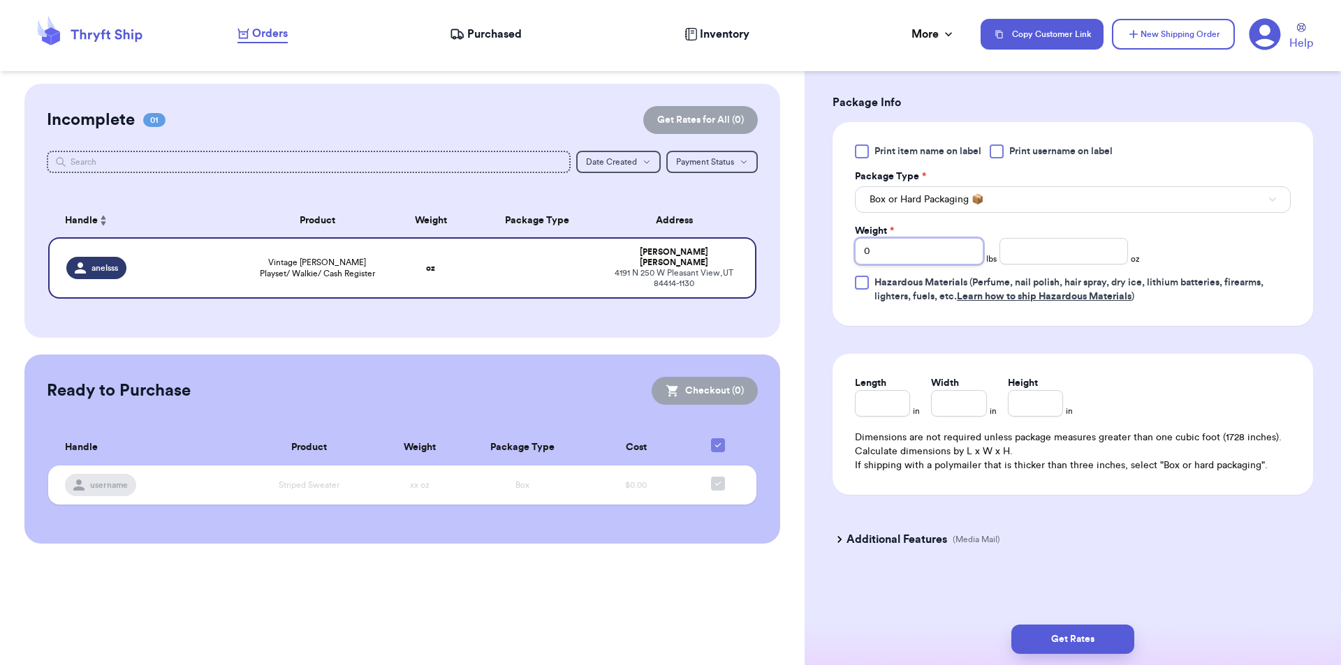
drag, startPoint x: 871, startPoint y: 250, endPoint x: 862, endPoint y: 244, distance: 11.3
click at [860, 246] on input "0" at bounding box center [919, 251] width 128 height 27
click at [1028, 253] on input "number" at bounding box center [1063, 251] width 128 height 27
click at [1080, 640] on button "Get Rates" at bounding box center [1072, 639] width 123 height 29
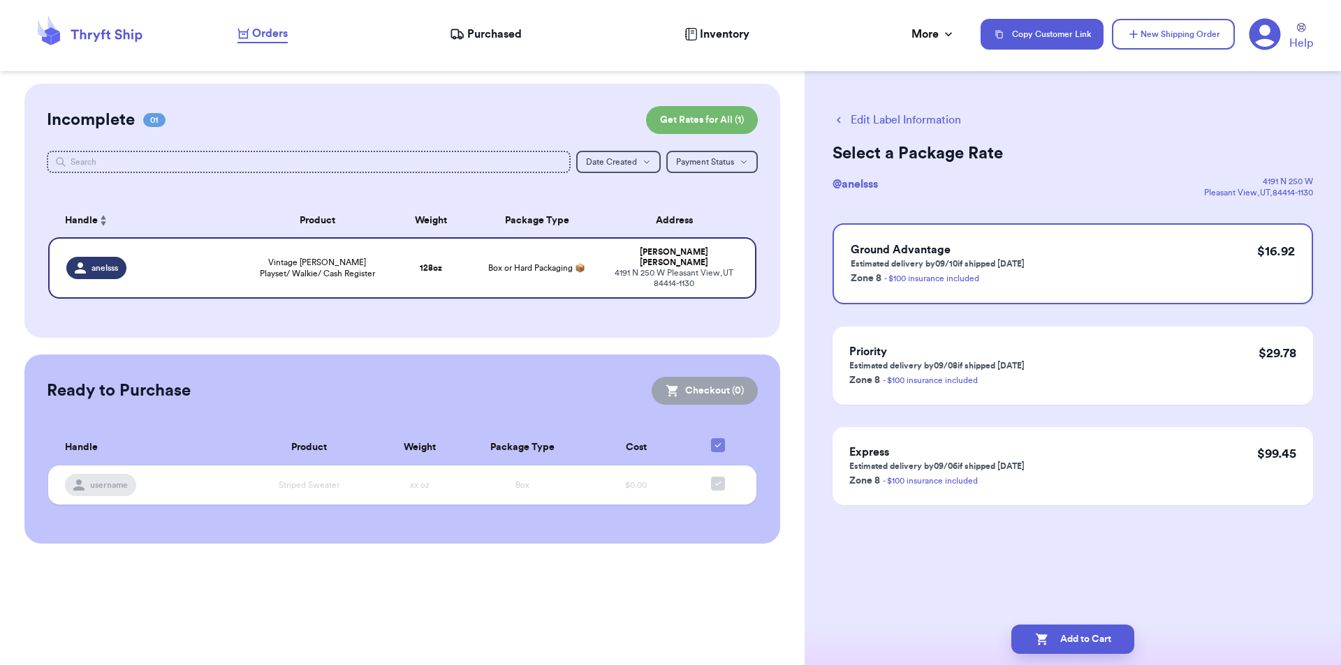
scroll to position [0, 0]
click at [919, 124] on button "Edit Label Information" at bounding box center [896, 120] width 128 height 17
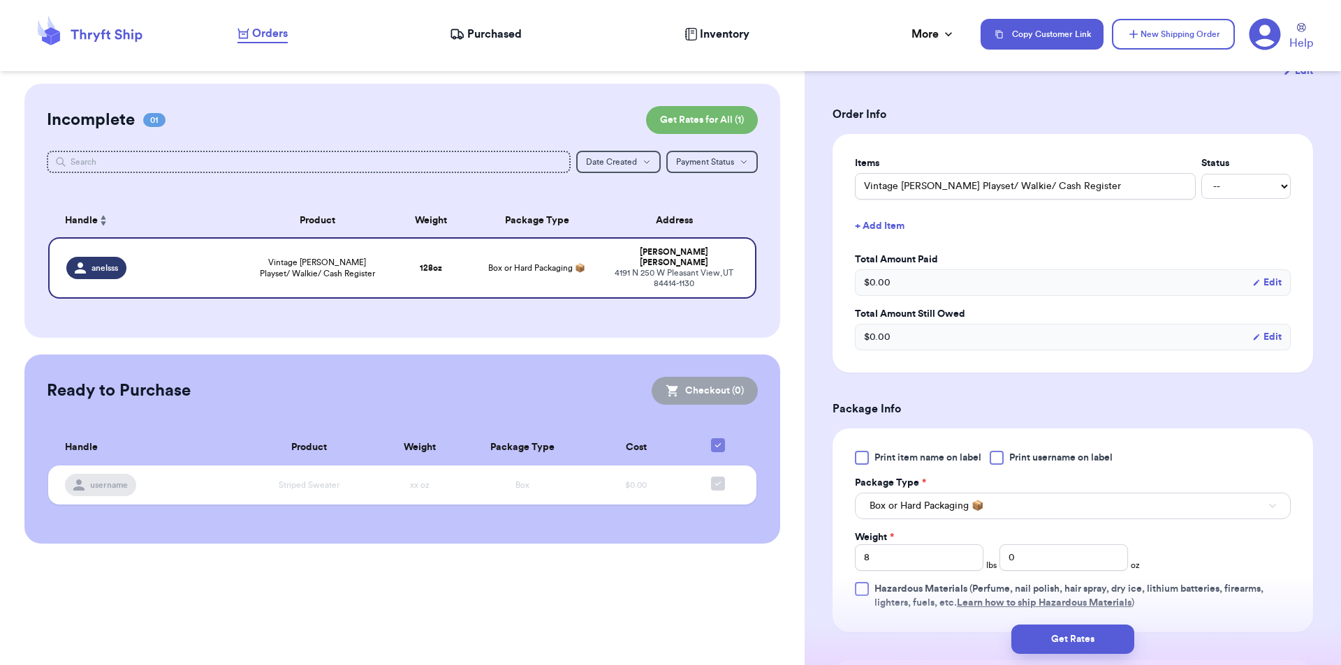
scroll to position [349, 0]
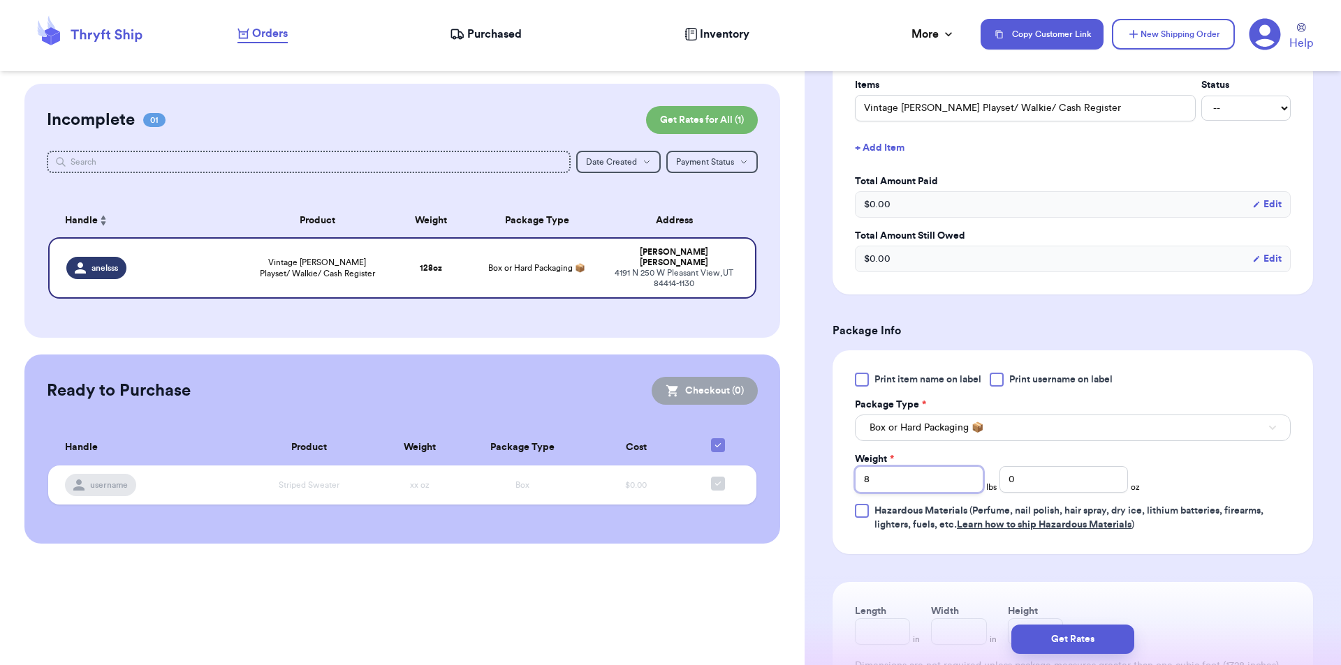
drag, startPoint x: 876, startPoint y: 481, endPoint x: 845, endPoint y: 485, distance: 30.9
click at [845, 485] on div "Print item name on label Print username on label Package Type * Box or Hard Pac…" at bounding box center [1072, 453] width 480 height 204
click at [1086, 635] on button "Get Rates" at bounding box center [1072, 639] width 123 height 29
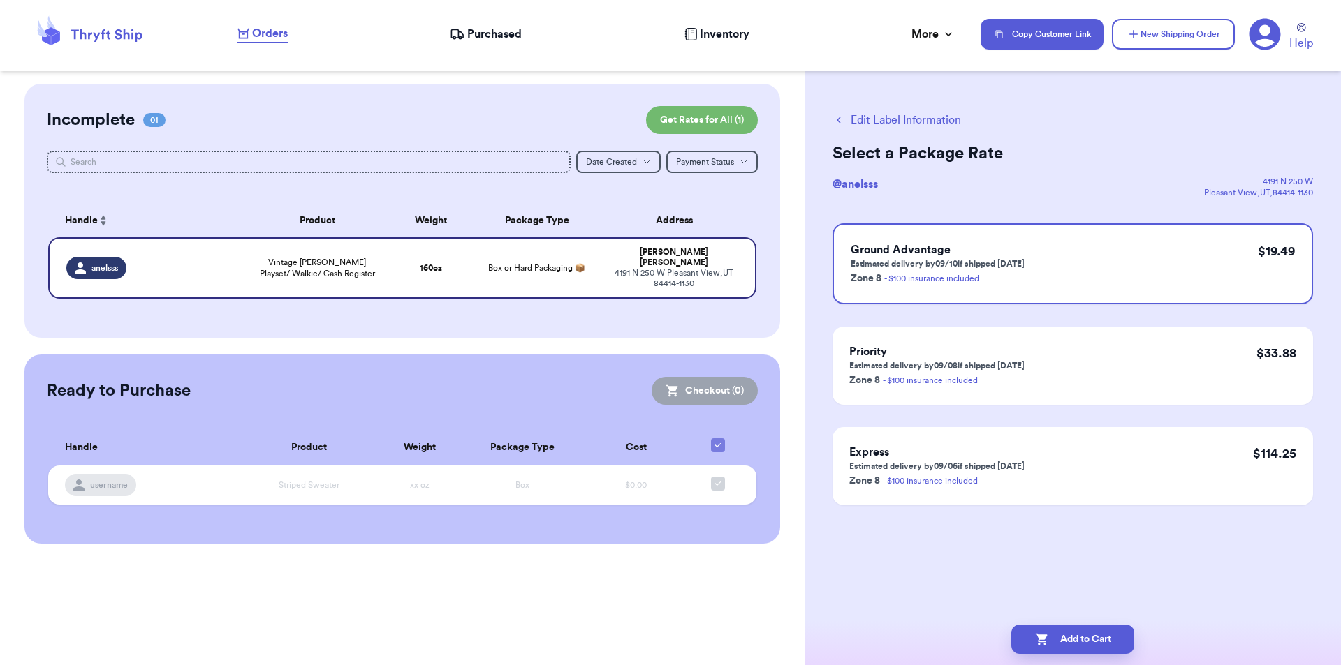
click at [894, 120] on button "Edit Label Information" at bounding box center [896, 120] width 128 height 17
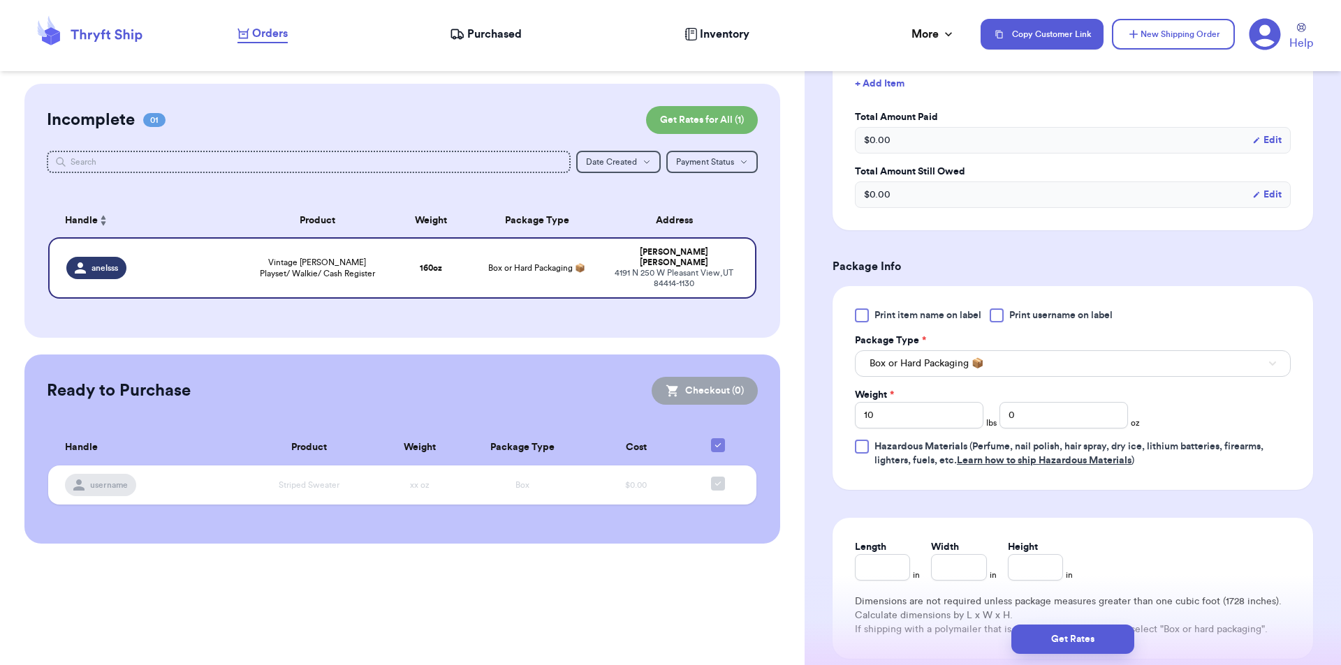
scroll to position [419, 0]
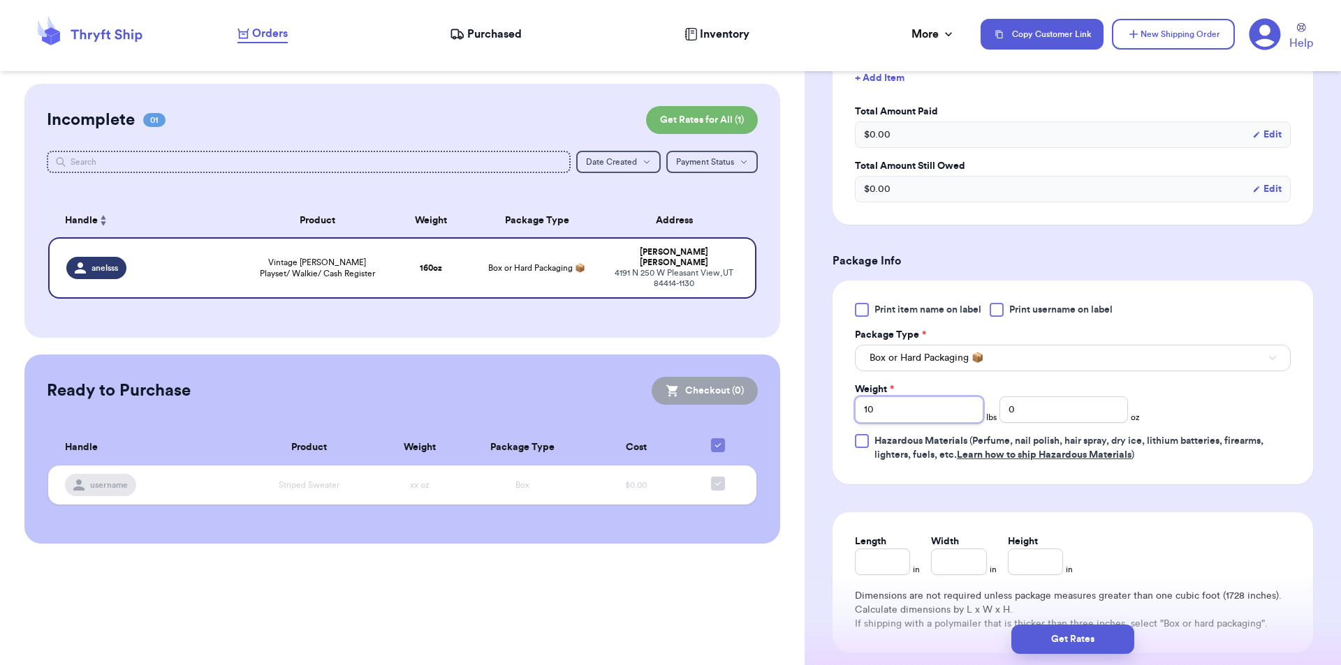
drag, startPoint x: 876, startPoint y: 401, endPoint x: 848, endPoint y: 401, distance: 28.6
click at [848, 401] on div "Print item name on label Print username on label Package Type * Box or Hard Pac…" at bounding box center [1072, 383] width 480 height 204
click at [1093, 640] on button "Get Rates" at bounding box center [1072, 639] width 123 height 29
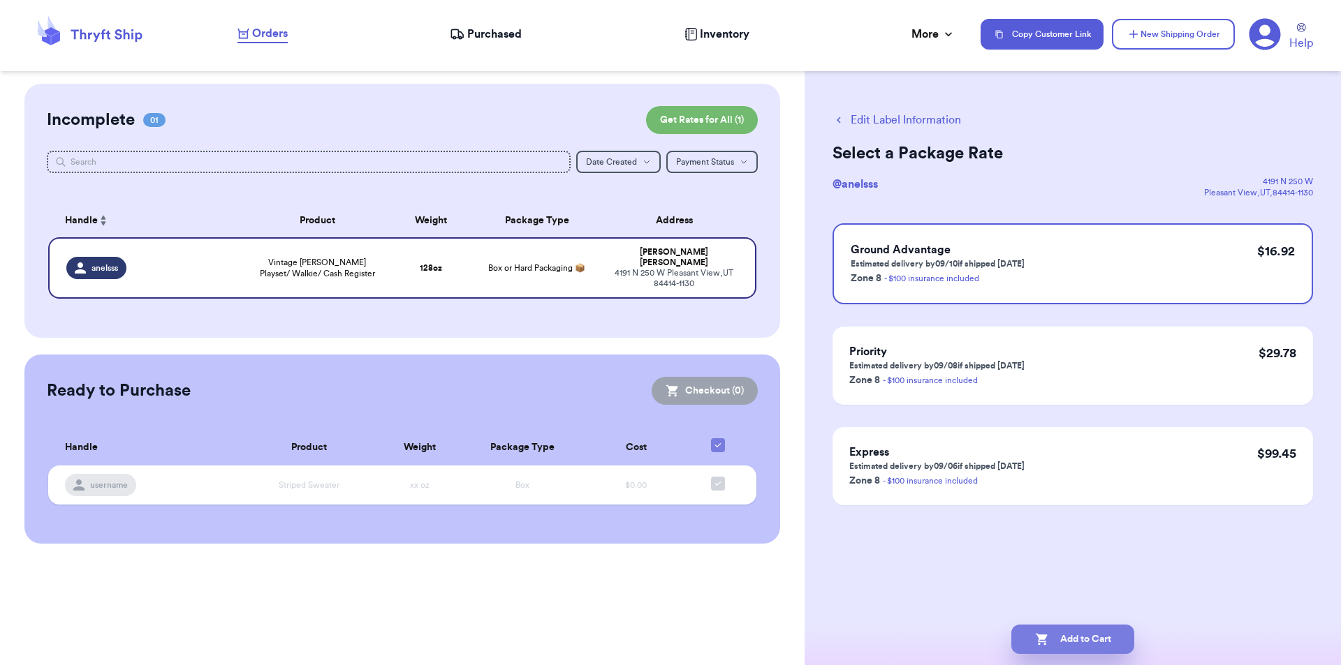
click at [1083, 644] on button "Add to Cart" at bounding box center [1072, 639] width 123 height 29
